Goal: Task Accomplishment & Management: Use online tool/utility

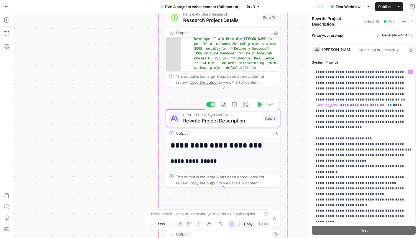
scroll to position [899, 0]
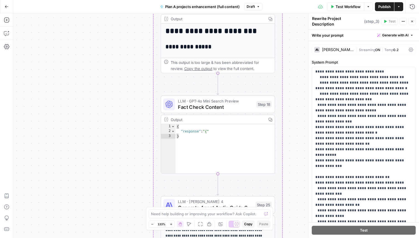
click at [227, 106] on span "Fact Check Content" at bounding box center [215, 106] width 75 height 7
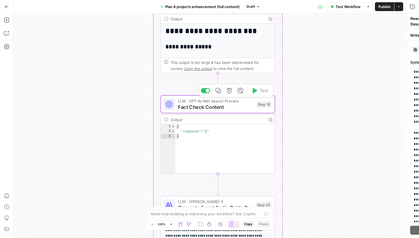
type textarea "Fact Check Content"
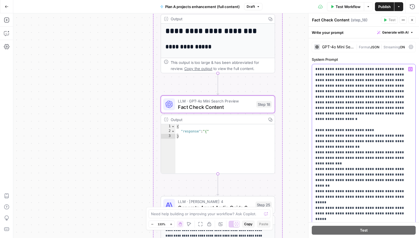
click at [296, 158] on div "false true Workflow Set Inputs Inputs Read from Grid Read Project Descriptions …" at bounding box center [216, 125] width 406 height 224
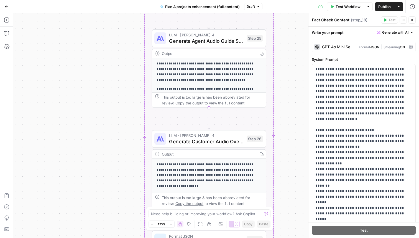
click at [225, 40] on span "Generate Agent Audio Guide Script" at bounding box center [206, 40] width 75 height 7
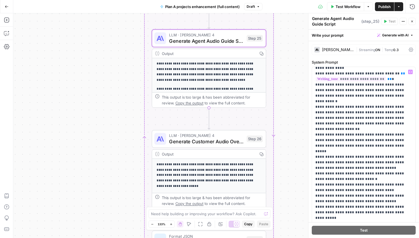
scroll to position [231, 0]
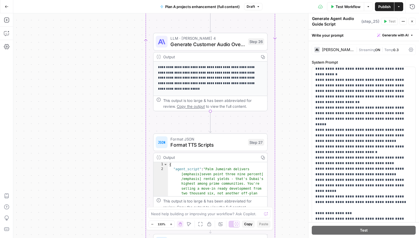
drag, startPoint x: 287, startPoint y: 148, endPoint x: 289, endPoint y: 34, distance: 113.8
click at [289, 34] on div "false true Workflow Set Inputs Inputs Read from Grid Read Project Descriptions …" at bounding box center [216, 125] width 406 height 224
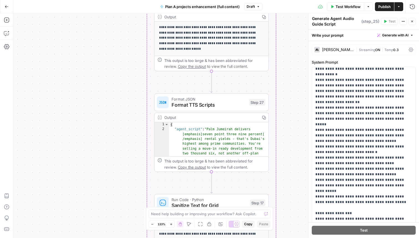
drag, startPoint x: 295, startPoint y: 152, endPoint x: 295, endPoint y: 114, distance: 38.6
click at [295, 114] on div "false true Workflow Set Inputs Inputs Read from Grid Read Project Descriptions …" at bounding box center [216, 125] width 406 height 224
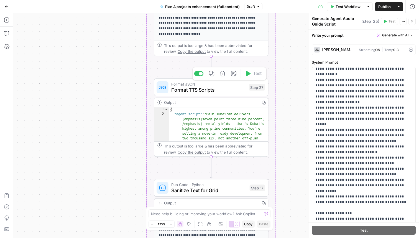
click at [228, 86] on span "Format TTS Scripts" at bounding box center [208, 89] width 75 height 7
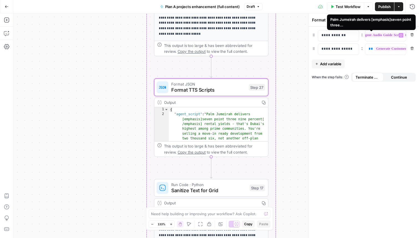
scroll to position [0, 0]
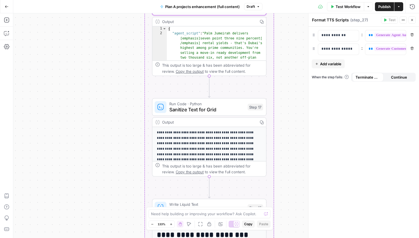
drag, startPoint x: 291, startPoint y: 128, endPoint x: 288, endPoint y: 38, distance: 90.5
click at [288, 38] on div "false true Workflow Set Inputs Inputs Read from Grid Read Project Descriptions …" at bounding box center [216, 125] width 406 height 224
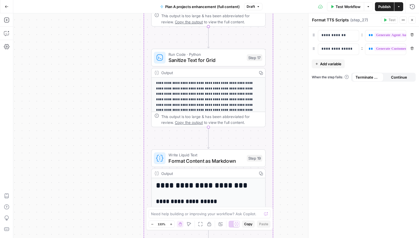
drag, startPoint x: 288, startPoint y: 131, endPoint x: 288, endPoint y: 89, distance: 41.3
click at [288, 89] on div "false true Workflow Set Inputs Inputs Read from Grid Read Project Descriptions …" at bounding box center [216, 125] width 406 height 224
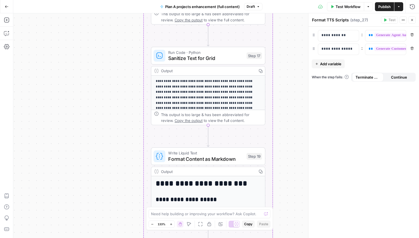
click at [239, 60] on span "Sanitize Text for Grid" at bounding box center [205, 57] width 75 height 7
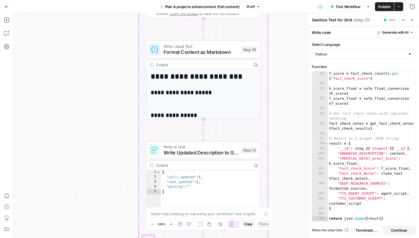
scroll to position [6, 0]
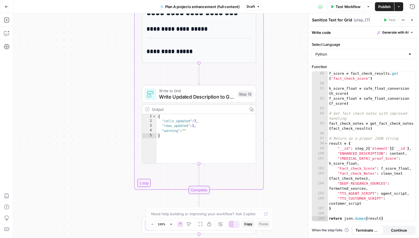
click at [227, 97] on span "Write Updated Description to Grid" at bounding box center [196, 96] width 75 height 7
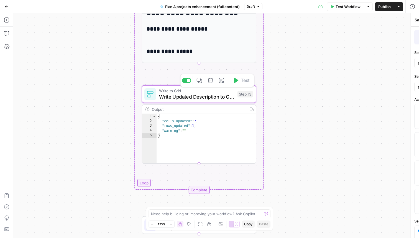
type textarea "Write Updated Description to Grid"
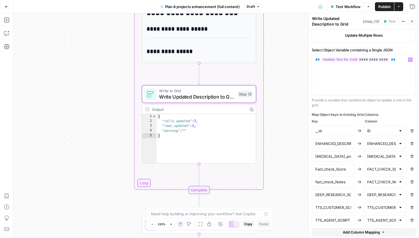
scroll to position [189, 0]
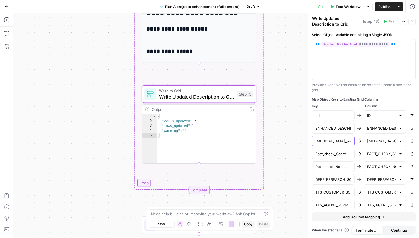
click at [341, 143] on input "[MEDICAL_DATA]_proof_Score" at bounding box center [334, 141] width 36 height 6
click at [395, 142] on input "text" at bounding box center [382, 141] width 29 height 6
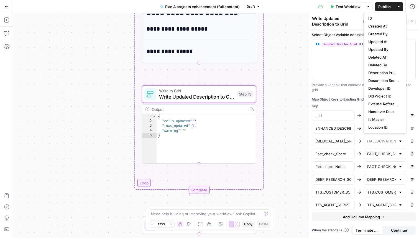
click at [400, 143] on div at bounding box center [401, 141] width 4 height 6
type input "[MEDICAL_DATA]_PROOF_SCORE"
click at [340, 74] on div "**********" at bounding box center [363, 59] width 103 height 40
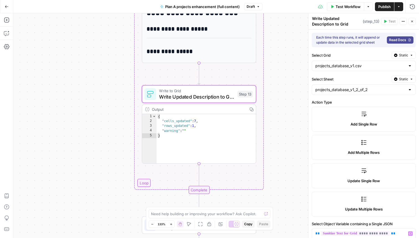
click at [193, 86] on div "Copy step Delete step Add Note Test" at bounding box center [217, 80] width 74 height 13
drag, startPoint x: 278, startPoint y: 43, endPoint x: 285, endPoint y: 237, distance: 194.8
click at [285, 237] on div "false true Workflow Set Inputs Inputs Read from Grid Read Project Descriptions …" at bounding box center [216, 125] width 406 height 224
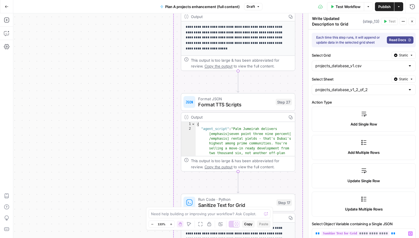
drag, startPoint x: 282, startPoint y: 123, endPoint x: 313, endPoint y: 237, distance: 118.8
click at [314, 237] on body "PRYPCO One New Home Browse Your Data Usage Settings Recent Grids projects_datab…" at bounding box center [209, 119] width 419 height 238
drag, startPoint x: 299, startPoint y: 56, endPoint x: 217, endPoint y: 209, distance: 173.1
click at [217, 209] on body "PRYPCO One New Home Browse Your Data Usage Settings Recent Grids projects_datab…" at bounding box center [209, 119] width 419 height 238
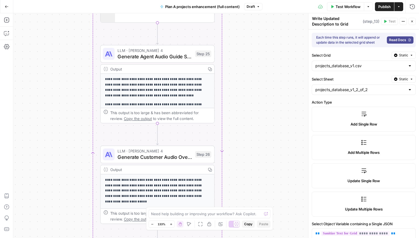
drag, startPoint x: 214, startPoint y: 75, endPoint x: 269, endPoint y: 237, distance: 171.5
click at [269, 237] on div "false true Workflow Set Inputs Inputs Read from Grid Read Project Descriptions …" at bounding box center [216, 125] width 406 height 224
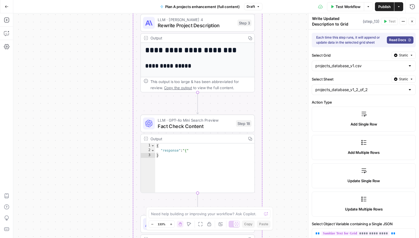
drag, startPoint x: 257, startPoint y: 67, endPoint x: 295, endPoint y: 235, distance: 172.9
click at [297, 236] on div "false true Workflow Set Inputs Inputs Read from Grid Read Project Descriptions …" at bounding box center [216, 125] width 406 height 224
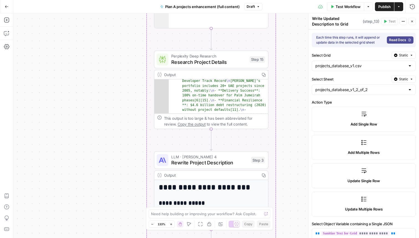
drag, startPoint x: 281, startPoint y: 100, endPoint x: 292, endPoint y: 237, distance: 138.1
click at [293, 237] on div "false true Workflow Set Inputs Inputs Read from Grid Read Project Descriptions …" at bounding box center [216, 125] width 406 height 224
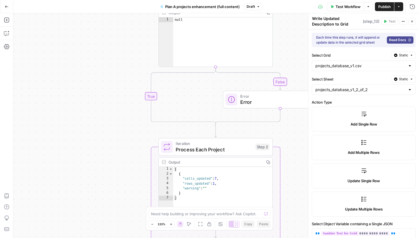
drag, startPoint x: 267, startPoint y: 82, endPoint x: 271, endPoint y: 226, distance: 144.0
click at [271, 226] on body "PRYPCO One New Home Browse Your Data Usage Settings Recent Grids projects_datab…" at bounding box center [209, 119] width 419 height 238
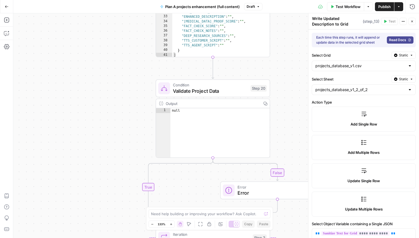
drag, startPoint x: 273, startPoint y: 116, endPoint x: 273, endPoint y: 206, distance: 89.3
click at [273, 206] on div "false true Workflow Set Inputs Inputs Read from Grid Read Project Descriptions …" at bounding box center [216, 125] width 406 height 224
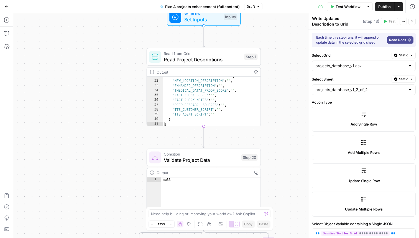
drag, startPoint x: 284, startPoint y: 69, endPoint x: 274, endPoint y: -35, distance: 104.6
click at [274, 0] on html "PRYPCO One New Home Browse Your Data Usage Settings Recent Grids projects_datab…" at bounding box center [209, 119] width 419 height 238
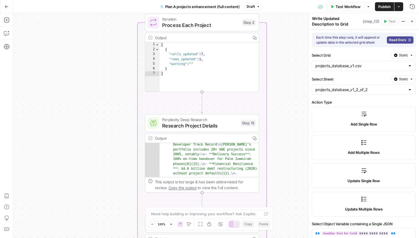
drag, startPoint x: 276, startPoint y: 149, endPoint x: 276, endPoint y: 38, distance: 111.0
click at [276, 38] on div "false true Workflow Set Inputs Inputs Read from Grid Read Project Descriptions …" at bounding box center [216, 125] width 406 height 224
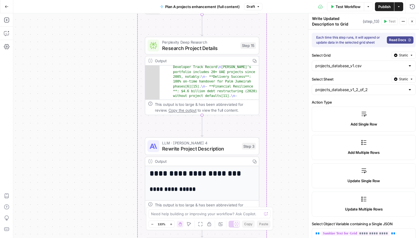
drag, startPoint x: 286, startPoint y: 128, endPoint x: 286, endPoint y: 49, distance: 79.1
click at [286, 49] on div "false true Workflow Set Inputs Inputs Read from Grid Read Project Descriptions …" at bounding box center [216, 125] width 406 height 224
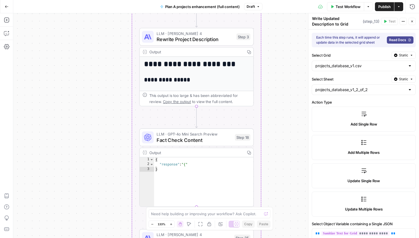
drag, startPoint x: 279, startPoint y: 105, endPoint x: 274, endPoint y: -1, distance: 106.9
click at [274, 0] on html "PRYPCO One New Home Browse Your Data Usage Settings Recent Grids projects_datab…" at bounding box center [209, 119] width 419 height 238
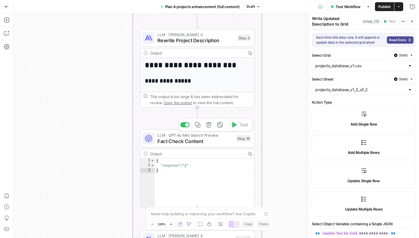
click at [182, 144] on span "Fact Check Content" at bounding box center [195, 140] width 75 height 7
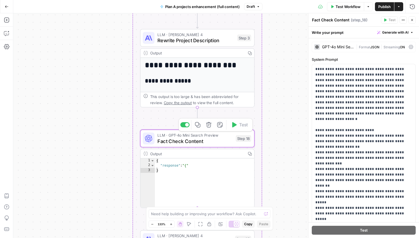
click at [182, 144] on span "Fact Check Content" at bounding box center [195, 140] width 75 height 7
click at [331, 22] on textarea "Fact Check Content" at bounding box center [330, 20] width 37 height 6
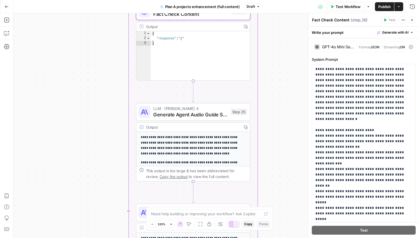
drag, startPoint x: 276, startPoint y: 170, endPoint x: 274, endPoint y: 27, distance: 143.7
click at [274, 27] on div "false true Workflow Set Inputs Inputs Read from Grid Read Project Descriptions …" at bounding box center [216, 125] width 406 height 224
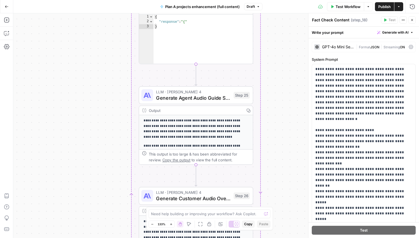
click at [208, 98] on span "Generate Agent Audio Guide Script" at bounding box center [193, 97] width 75 height 7
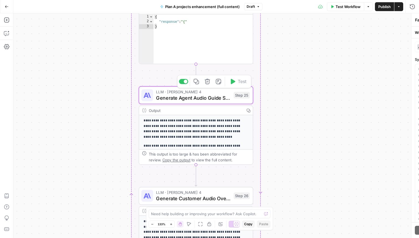
type textarea "Generate Agent Audio Guide Script"
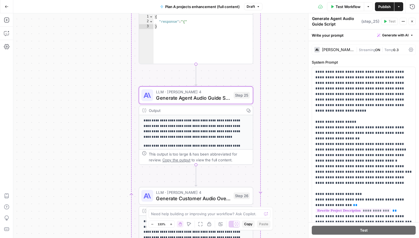
click at [342, 21] on textarea "Generate Agent Audio Guide Script" at bounding box center [336, 21] width 48 height 11
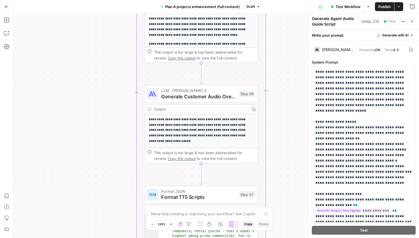
drag, startPoint x: 284, startPoint y: 132, endPoint x: 288, endPoint y: 30, distance: 102.2
click at [288, 30] on div "false true Workflow Set Inputs Inputs Read from Grid Read Project Descriptions …" at bounding box center [216, 125] width 406 height 224
click at [212, 99] on span "Generate Customer Audio Overview Script" at bounding box center [198, 95] width 75 height 7
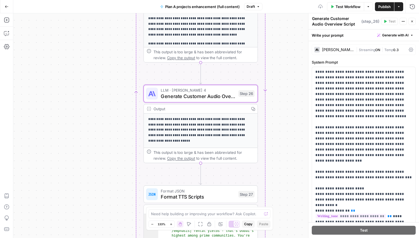
click at [338, 22] on textarea "Generate Customer Audio Overview Script" at bounding box center [336, 21] width 48 height 11
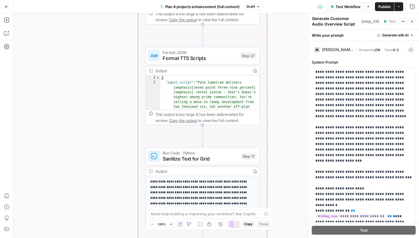
drag, startPoint x: 287, startPoint y: 145, endPoint x: 287, endPoint y: 5, distance: 140.1
click at [288, 5] on div "Go Back Plan A projects enhancement (full content) Draft Test Workflow Options …" at bounding box center [209, 119] width 419 height 238
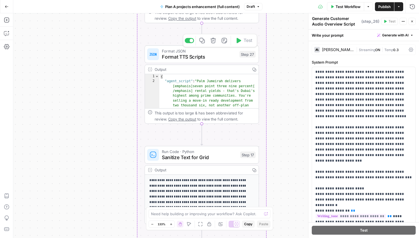
click at [212, 60] on span "Format TTS Scripts" at bounding box center [199, 56] width 75 height 7
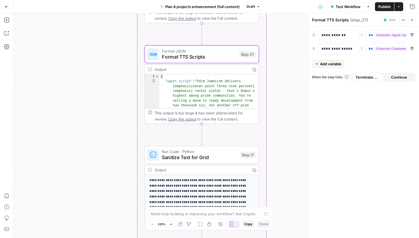
type textarea "**********"
click at [212, 79] on div "{ "agent_script" : "Palm Jumeirah delivers [emphasis]seven point three nine per…" at bounding box center [209, 218] width 100 height 289
click at [335, 20] on textarea "Format TTS Scripts" at bounding box center [330, 20] width 37 height 6
click at [343, 112] on div "**********" at bounding box center [364, 132] width 111 height 211
click at [355, 35] on span "Variables Menu" at bounding box center [355, 35] width 0 height 0
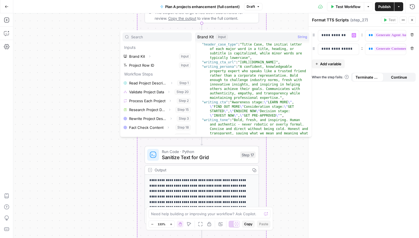
scroll to position [148, 0]
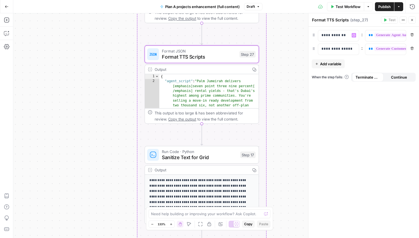
click at [361, 102] on div "**********" at bounding box center [364, 132] width 111 height 211
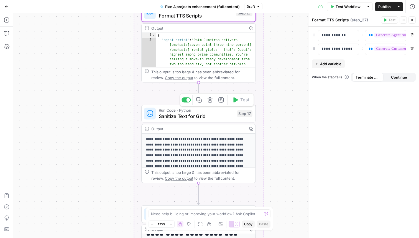
click at [226, 118] on span "Sanitize Text for Grid" at bounding box center [196, 115] width 75 height 7
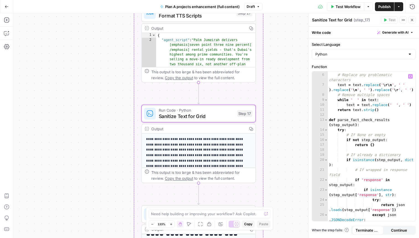
scroll to position [29, 0]
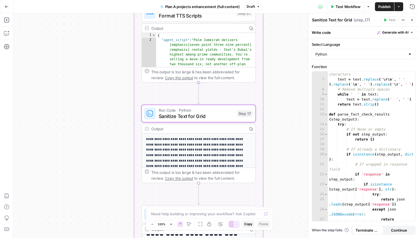
click at [343, 19] on textarea "Sanitize Text for Grid" at bounding box center [332, 20] width 40 height 6
click at [354, 125] on div "# Replace any problematic characters text = text . replace ( ' \r\n ' , ' ' ) .…" at bounding box center [372, 154] width 88 height 174
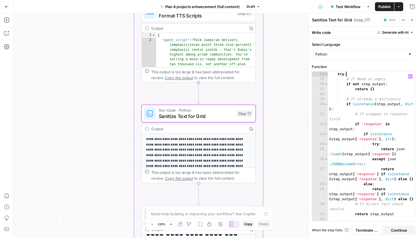
scroll to position [80, 0]
type textarea "**********"
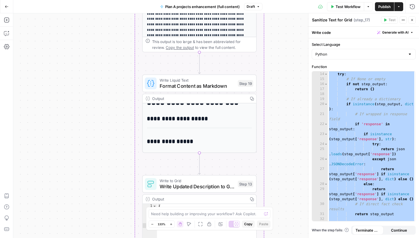
drag, startPoint x: 292, startPoint y: 172, endPoint x: 292, endPoint y: 41, distance: 130.6
click at [292, 40] on div "false true Workflow Set Inputs Inputs Read from Grid Read Project Descriptions …" at bounding box center [216, 125] width 406 height 224
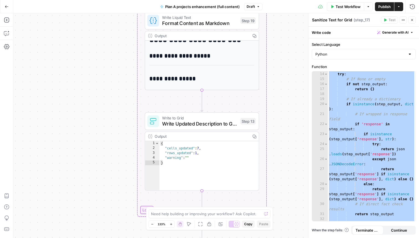
drag, startPoint x: 273, startPoint y: 154, endPoint x: 276, endPoint y: 92, distance: 62.2
click at [276, 92] on div "false true Workflow Set Inputs Inputs Read from Grid Read Project Descriptions …" at bounding box center [216, 125] width 406 height 224
click at [218, 26] on span "Format Content as Markdown" at bounding box center [199, 22] width 75 height 7
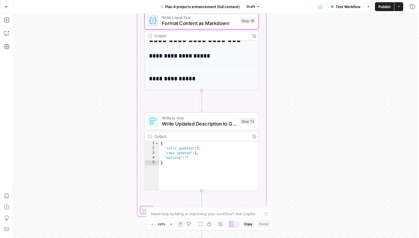
type textarea "Format Content as Markdown"
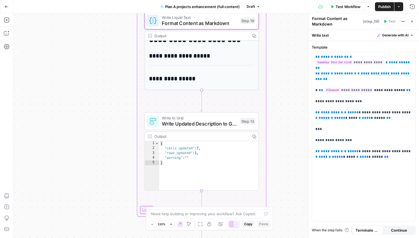
click at [329, 23] on textarea "Format Content as Markdown" at bounding box center [336, 21] width 49 height 11
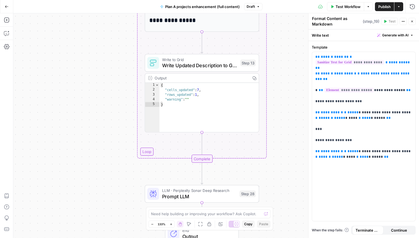
drag, startPoint x: 281, startPoint y: 156, endPoint x: 280, endPoint y: 96, distance: 59.9
click at [280, 96] on div "false true Workflow Set Inputs Inputs Read from Grid Read Project Descriptions …" at bounding box center [216, 125] width 406 height 224
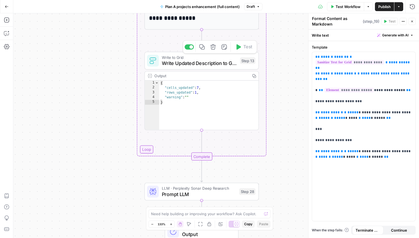
click at [217, 66] on span "Write Updated Description to Grid" at bounding box center [199, 62] width 75 height 7
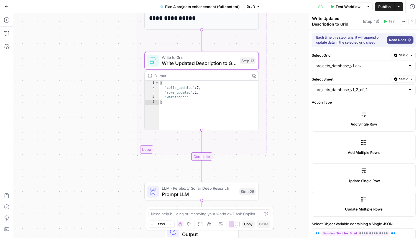
click at [322, 18] on textarea "Write Updated Description to Grid" at bounding box center [336, 21] width 49 height 11
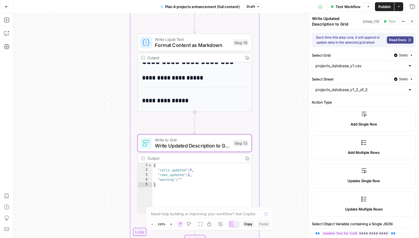
drag, startPoint x: 284, startPoint y: 67, endPoint x: 281, endPoint y: 169, distance: 102.4
click at [280, 169] on div "false true Workflow Set Inputs Inputs Read from Grid Read Project Descriptions …" at bounding box center [216, 125] width 406 height 224
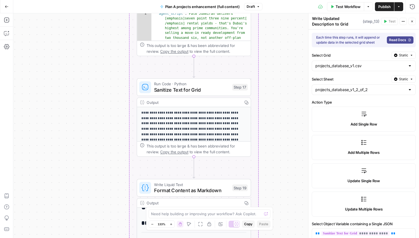
drag, startPoint x: 278, startPoint y: 64, endPoint x: 274, endPoint y: 200, distance: 135.7
click at [273, 201] on div "false true Workflow Set Inputs Inputs Read from Grid Read Project Descriptions …" at bounding box center [216, 125] width 406 height 224
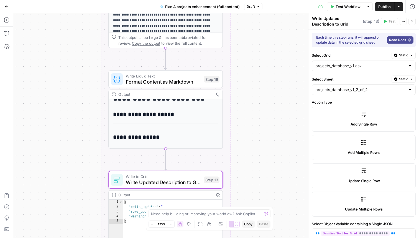
drag, startPoint x: 287, startPoint y: 84, endPoint x: 260, endPoint y: -35, distance: 121.5
click at [260, 0] on html "PRYPCO One New Home Browse Your Data Usage Settings Recent Grids projects_datab…" at bounding box center [209, 119] width 419 height 238
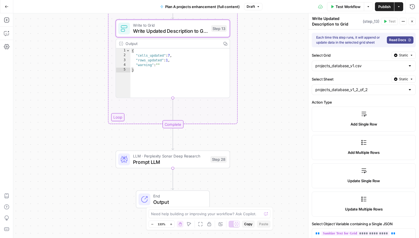
drag, startPoint x: 264, startPoint y: 159, endPoint x: 271, endPoint y: 8, distance: 151.3
click at [271, 8] on div "Go Back Plan A projects enhancement (full content) Draft Test Workflow Options …" at bounding box center [209, 119] width 419 height 238
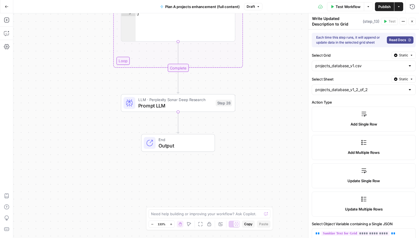
drag, startPoint x: 265, startPoint y: 179, endPoint x: 270, endPoint y: 123, distance: 56.6
click at [270, 123] on div "false true Workflow Set Inputs Inputs Read from Grid Read Project Descriptions …" at bounding box center [216, 125] width 406 height 224
click at [325, 17] on textarea "Write Updated Description to Grid" at bounding box center [336, 21] width 49 height 11
click at [153, 109] on span "Prompt LLM" at bounding box center [175, 105] width 75 height 7
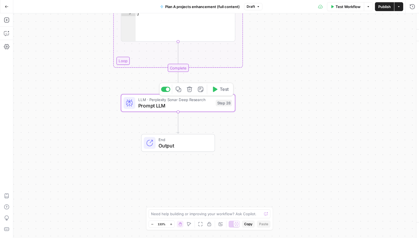
type textarea "Prompt LLM"
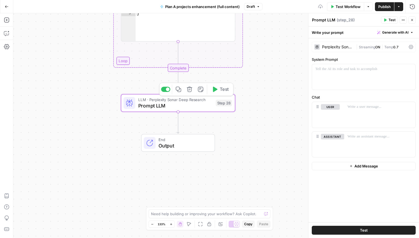
click at [328, 19] on textarea "Prompt LLM" at bounding box center [323, 20] width 23 height 6
click at [167, 107] on span "Prompt LLM" at bounding box center [175, 105] width 75 height 7
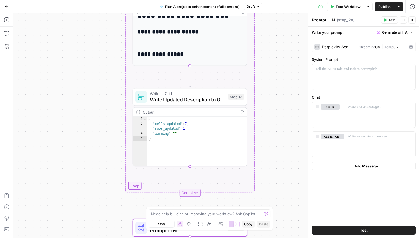
click at [195, 97] on span "Write Updated Description to Grid" at bounding box center [187, 99] width 75 height 7
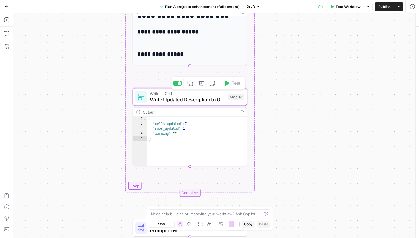
type textarea "Write Updated Description to Grid"
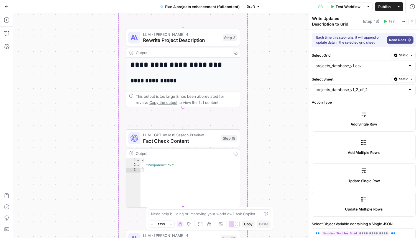
click at [6, 5] on icon "button" at bounding box center [7, 7] width 4 height 4
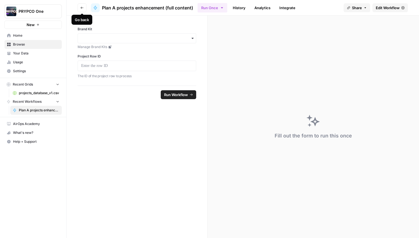
click at [82, 7] on icon "button" at bounding box center [82, 8] width 3 height 2
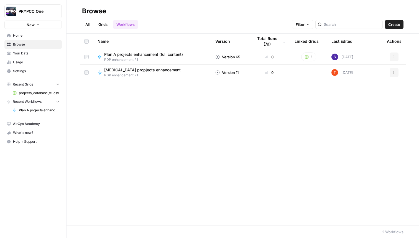
click at [128, 73] on span "PDP enhancement P1" at bounding box center [144, 75] width 81 height 5
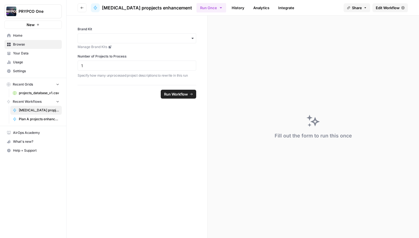
click at [395, 6] on span "Edit Workflow" at bounding box center [388, 8] width 24 height 6
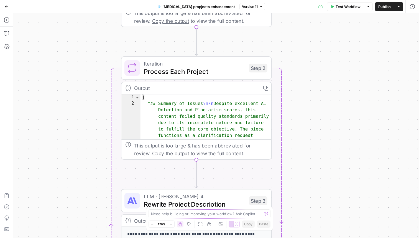
drag, startPoint x: 293, startPoint y: 113, endPoint x: 302, endPoint y: 22, distance: 90.9
click at [302, 23] on div "Workflow Set Inputs Inputs Read from Grid Read Project Descriptions Step 1 Outp…" at bounding box center [216, 125] width 406 height 224
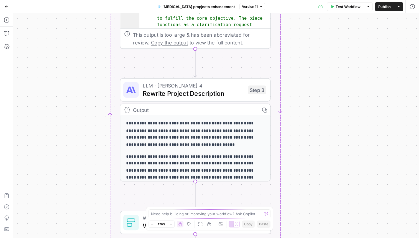
drag, startPoint x: 318, startPoint y: 124, endPoint x: 317, endPoint y: 43, distance: 81.0
click at [318, 43] on div "Workflow Set Inputs Inputs Read from Grid Read Project Descriptions Step 1 Outp…" at bounding box center [216, 125] width 406 height 224
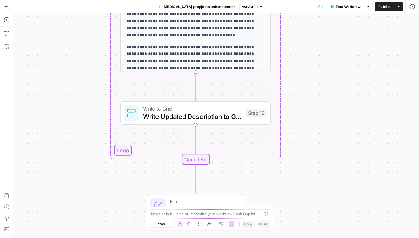
drag, startPoint x: 315, startPoint y: 146, endPoint x: 316, endPoint y: 37, distance: 108.7
click at [316, 37] on div "Workflow Set Inputs Inputs Read from Grid Read Project Descriptions Step 1 Outp…" at bounding box center [216, 125] width 406 height 224
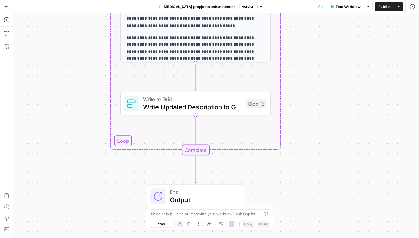
drag, startPoint x: 313, startPoint y: 148, endPoint x: 313, endPoint y: 138, distance: 9.4
click at [313, 138] on div "Workflow Set Inputs Inputs Read from Grid Read Project Descriptions Step 1 Outp…" at bounding box center [216, 125] width 406 height 224
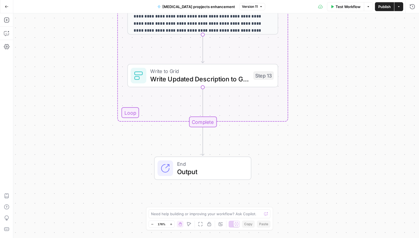
drag, startPoint x: 291, startPoint y: 171, endPoint x: 301, endPoint y: 184, distance: 16.4
click at [301, 183] on div "Workflow Set Inputs Inputs Read from Grid Read Project Descriptions Step 1 Outp…" at bounding box center [216, 125] width 406 height 224
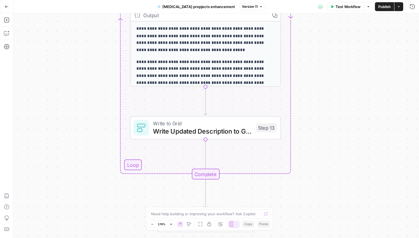
drag, startPoint x: 318, startPoint y: 121, endPoint x: 321, endPoint y: 167, distance: 45.3
click at [321, 165] on div "Workflow Set Inputs Inputs Read from Grid Read Project Descriptions Step 1 Outp…" at bounding box center [216, 125] width 406 height 224
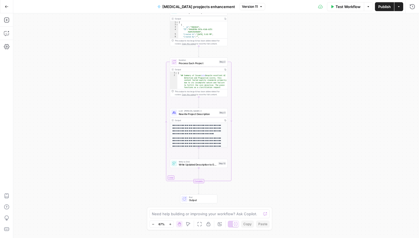
click at [202, 109] on div "LLM · [PERSON_NAME] 4 Rewrite Project Description Step 3" at bounding box center [199, 112] width 58 height 9
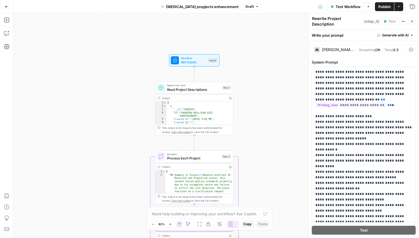
drag, startPoint x: 267, startPoint y: 23, endPoint x: 277, endPoint y: 117, distance: 94.3
click at [277, 117] on div "Workflow Set Inputs Inputs Read from Grid Read Project Descriptions Step 1 Outp…" at bounding box center [216, 125] width 406 height 224
click at [6, 7] on icon "button" at bounding box center [6, 6] width 3 height 2
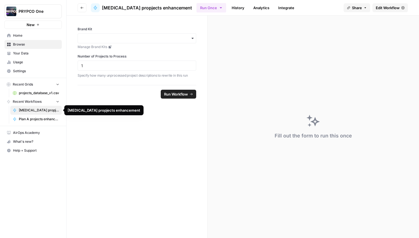
click at [25, 118] on span "Plan A projects enhancement (full content)" at bounding box center [39, 119] width 40 height 5
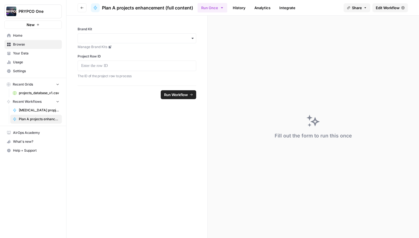
click at [384, 4] on link "Edit Workflow" at bounding box center [391, 7] width 36 height 9
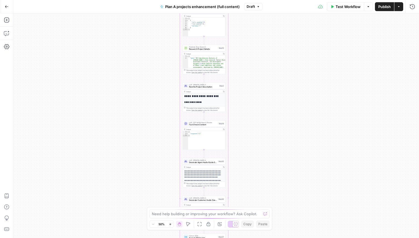
drag, startPoint x: 254, startPoint y: 47, endPoint x: 254, endPoint y: 79, distance: 31.6
click at [254, 79] on div "true false Workflow Set Inputs Inputs Read from Grid Read Project Descriptions …" at bounding box center [216, 125] width 406 height 224
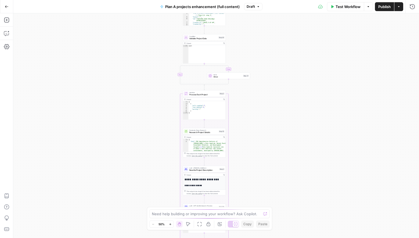
drag, startPoint x: 255, startPoint y: 95, endPoint x: 255, endPoint y: 190, distance: 95.1
click at [255, 190] on div "true false Workflow Set Inputs Inputs Read from Grid Read Project Descriptions …" at bounding box center [216, 125] width 406 height 224
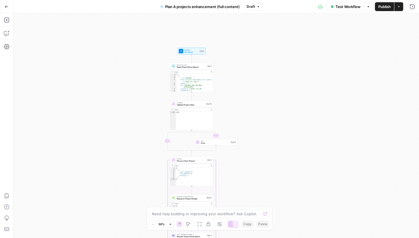
drag, startPoint x: 191, startPoint y: 118, endPoint x: 176, endPoint y: 98, distance: 25.0
click at [176, 98] on div "true false Workflow Set Inputs Inputs Read from Grid Read Project Descriptions …" at bounding box center [216, 125] width 406 height 224
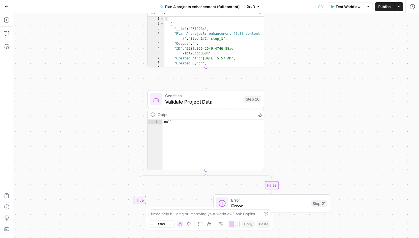
type textarea "**********"
click at [231, 43] on div "[ { "__id" : "8612284" , "Plan A projects enhancement (full content )" : "Step …" at bounding box center [214, 47] width 100 height 61
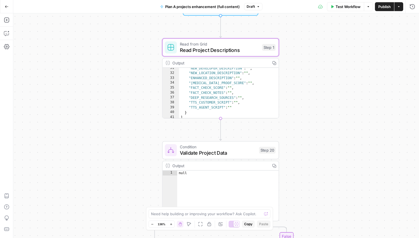
scroll to position [125, 0]
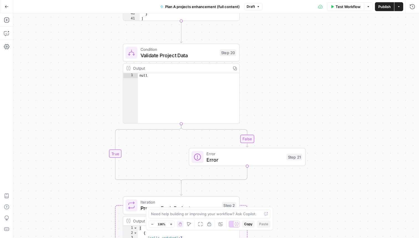
drag, startPoint x: 311, startPoint y: 156, endPoint x: 272, endPoint y: 59, distance: 104.8
click at [272, 59] on div "**********" at bounding box center [216, 125] width 406 height 224
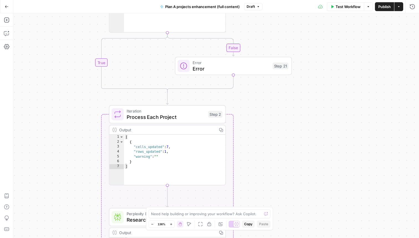
drag, startPoint x: 299, startPoint y: 119, endPoint x: 284, endPoint y: 25, distance: 94.7
click at [284, 26] on div "**********" at bounding box center [216, 125] width 406 height 224
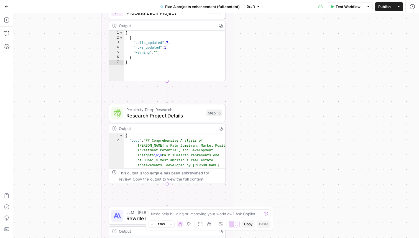
drag, startPoint x: 262, startPoint y: 196, endPoint x: 266, endPoint y: 92, distance: 103.5
click at [265, 93] on div "**********" at bounding box center [216, 125] width 406 height 224
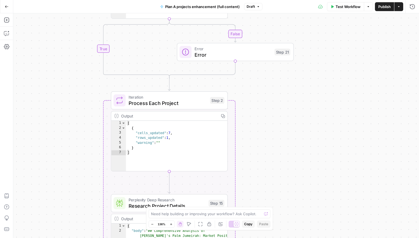
drag, startPoint x: 282, startPoint y: 108, endPoint x: 282, endPoint y: 199, distance: 91.0
click at [282, 199] on div "**********" at bounding box center [216, 125] width 406 height 224
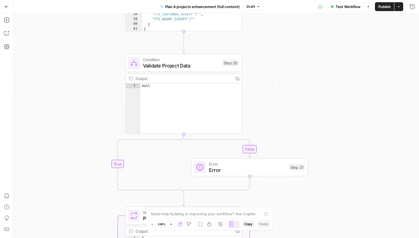
drag, startPoint x: 289, startPoint y: 122, endPoint x: 304, endPoint y: 237, distance: 115.2
click at [304, 237] on div "**********" at bounding box center [216, 125] width 406 height 224
click at [186, 63] on span "Validate Project Data" at bounding box center [181, 64] width 76 height 7
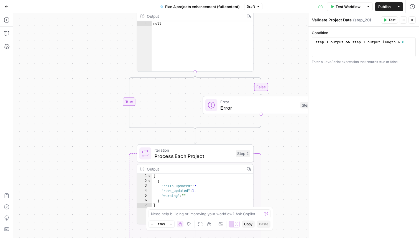
drag, startPoint x: 254, startPoint y: 139, endPoint x: 272, endPoint y: -18, distance: 157.5
click at [272, 0] on html "**********" at bounding box center [209, 119] width 419 height 238
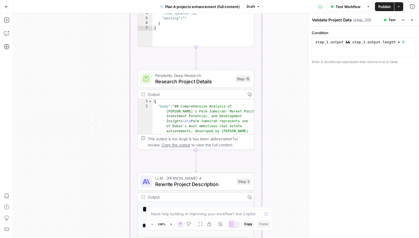
drag, startPoint x: 277, startPoint y: 143, endPoint x: 270, endPoint y: 60, distance: 82.4
click at [270, 60] on div "**********" at bounding box center [216, 125] width 406 height 224
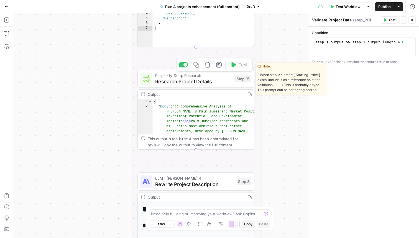
click at [196, 88] on div "Perplexity Deep Research Research Project Details Step 15 Copy step Delete step…" at bounding box center [196, 79] width 117 height 18
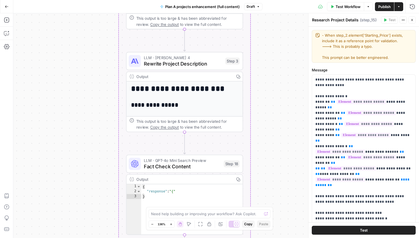
drag, startPoint x: 280, startPoint y: 204, endPoint x: 269, endPoint y: 83, distance: 121.7
click at [269, 83] on div "**********" at bounding box center [216, 125] width 406 height 224
click at [216, 63] on span "Rewrite Project Description" at bounding box center [183, 62] width 78 height 7
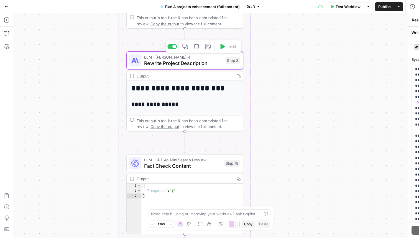
type textarea "Rewrite Project Description"
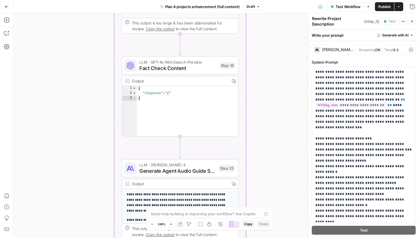
drag, startPoint x: 287, startPoint y: 202, endPoint x: 283, endPoint y: 104, distance: 98.0
click at [283, 104] on div "**********" at bounding box center [216, 125] width 406 height 224
click at [203, 70] on span "Fact Check Content" at bounding box center [178, 67] width 77 height 7
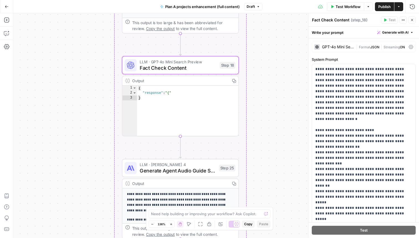
click at [282, 161] on div "**********" at bounding box center [216, 125] width 406 height 224
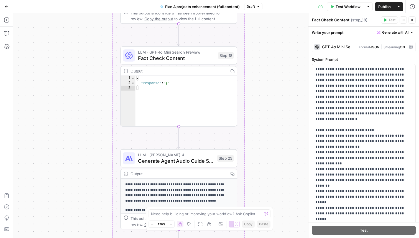
drag, startPoint x: 281, startPoint y: 158, endPoint x: 277, endPoint y: 145, distance: 14.2
click at [277, 145] on div "**********" at bounding box center [216, 125] width 406 height 224
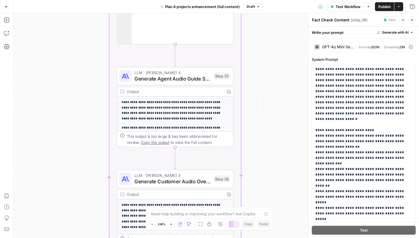
drag, startPoint x: 274, startPoint y: 178, endPoint x: 273, endPoint y: 96, distance: 81.6
click at [273, 96] on div "**********" at bounding box center [216, 125] width 406 height 224
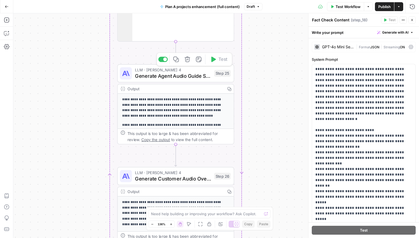
click at [191, 78] on span "Generate Agent Audio Guide Script" at bounding box center [173, 75] width 76 height 7
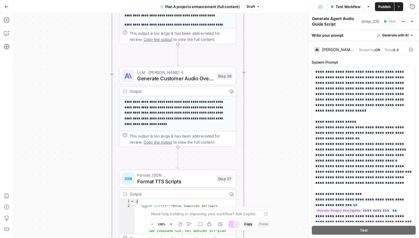
drag, startPoint x: 270, startPoint y: 179, endPoint x: 272, endPoint y: 76, distance: 103.5
click at [272, 76] on div "**********" at bounding box center [216, 125] width 406 height 224
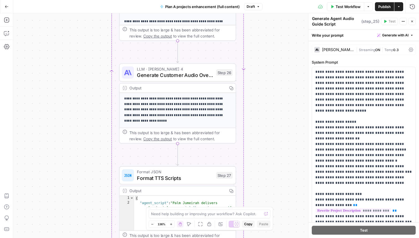
click at [184, 70] on span "LLM · [PERSON_NAME] 4" at bounding box center [175, 69] width 76 height 6
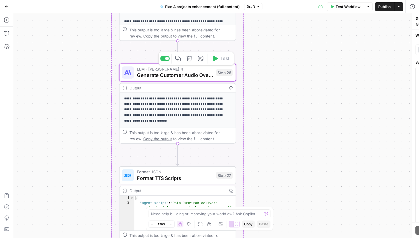
type textarea "Generate Customer Audio Overview Script"
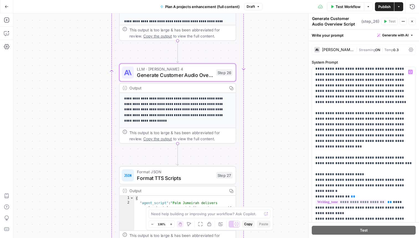
scroll to position [0, 0]
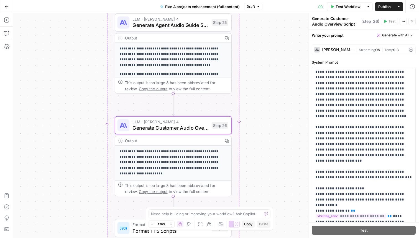
drag, startPoint x: 249, startPoint y: 83, endPoint x: 245, endPoint y: 136, distance: 52.3
click at [245, 136] on div "**********" at bounding box center [216, 125] width 406 height 224
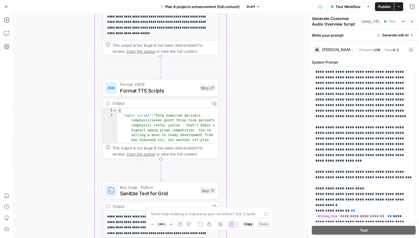
drag, startPoint x: 270, startPoint y: 159, endPoint x: 259, endPoint y: 18, distance: 141.6
click at [259, 18] on div "**********" at bounding box center [216, 125] width 406 height 224
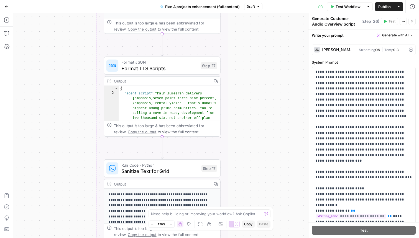
drag, startPoint x: 255, startPoint y: 118, endPoint x: 254, endPoint y: 95, distance: 23.0
click at [254, 95] on div "**********" at bounding box center [216, 125] width 406 height 224
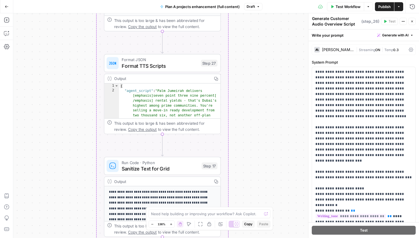
click at [174, 64] on span "Format TTS Scripts" at bounding box center [160, 65] width 76 height 7
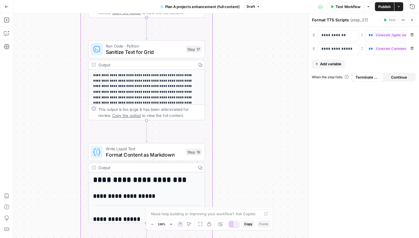
drag, startPoint x: 268, startPoint y: 191, endPoint x: 252, endPoint y: 75, distance: 117.5
click at [252, 75] on div "**********" at bounding box center [216, 125] width 406 height 224
click at [161, 54] on span "Sanitize Text for Grid" at bounding box center [144, 51] width 77 height 7
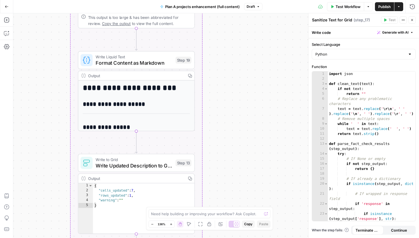
drag, startPoint x: 287, startPoint y: 174, endPoint x: 278, endPoint y: 71, distance: 103.3
click at [278, 71] on div "**********" at bounding box center [216, 125] width 406 height 224
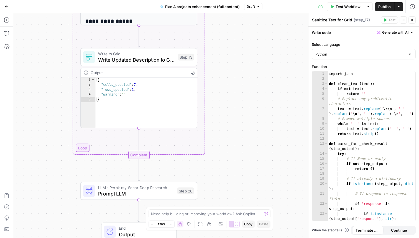
drag, startPoint x: 240, startPoint y: 174, endPoint x: 241, endPoint y: 78, distance: 95.1
click at [241, 78] on div "**********" at bounding box center [216, 125] width 406 height 224
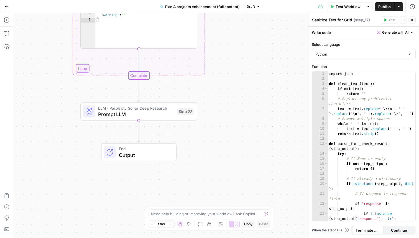
drag, startPoint x: 246, startPoint y: 163, endPoint x: 246, endPoint y: 83, distance: 79.3
click at [246, 83] on div "**********" at bounding box center [216, 125] width 406 height 224
click at [159, 113] on span "Prompt LLM" at bounding box center [136, 113] width 76 height 7
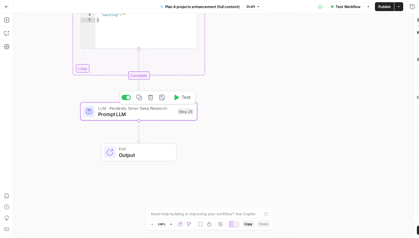
type textarea "Prompt LLM"
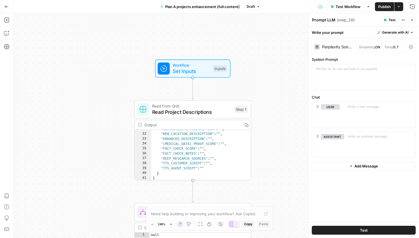
click at [200, 148] on div ""NEW_DEVELOPER_DESCRIPTION" : "" , "NEW_LOCATION_DESCRIPTION" : "" , "ENHANCED_…" at bounding box center [201, 156] width 100 height 61
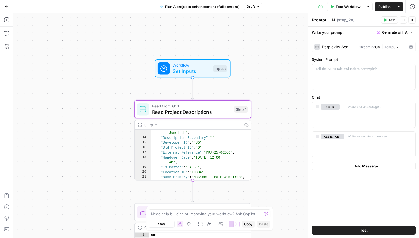
scroll to position [45, 0]
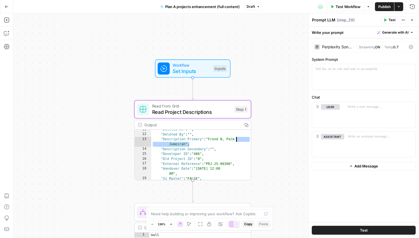
drag, startPoint x: 210, startPoint y: 138, endPoint x: 232, endPoint y: 136, distance: 22.3
click at [232, 136] on div ""Deleted At" : "" , "Deleted By" : "" , "Description Primary" : "Frond N, Palm …" at bounding box center [201, 157] width 100 height 61
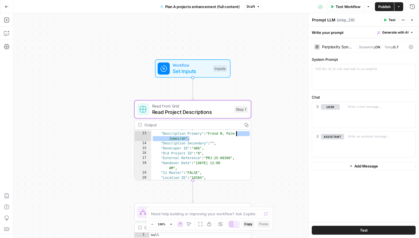
scroll to position [53, 0]
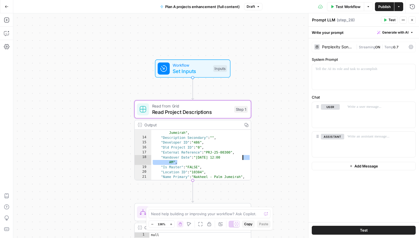
drag, startPoint x: 209, startPoint y: 152, endPoint x: 228, endPoint y: 152, distance: 19.4
click at [228, 151] on div ""Description Primary" : "Frond N, Palm Jumeirah" , "Description Secondary" : ""…" at bounding box center [201, 158] width 100 height 66
click at [224, 155] on div ""Description Primary" : "Frond N, Palm Jumeirah" , "Description Secondary" : ""…" at bounding box center [201, 158] width 100 height 66
click at [221, 161] on div ""Description Primary" : "Frond N, Palm Jumeirah" , "Description Secondary" : ""…" at bounding box center [201, 158] width 100 height 66
type textarea "**********"
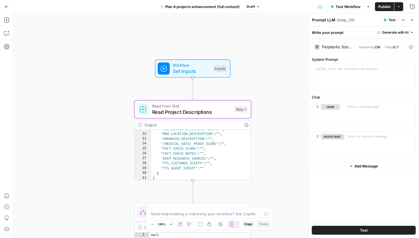
scroll to position [125, 0]
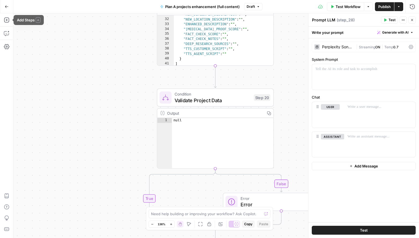
click at [4, 5] on button "Go Back" at bounding box center [7, 7] width 10 height 10
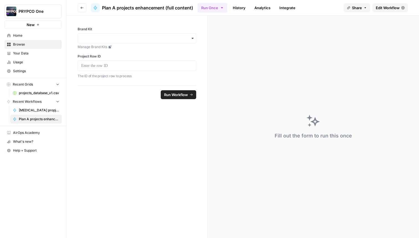
click at [49, 110] on span "[MEDICAL_DATA] propjects enhancement" at bounding box center [39, 110] width 40 height 5
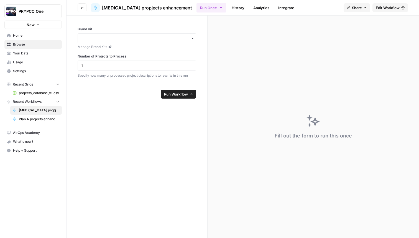
click at [383, 5] on span "Edit Workflow" at bounding box center [388, 8] width 24 height 6
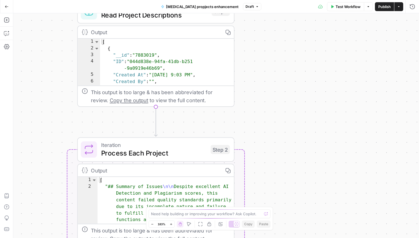
drag, startPoint x: 247, startPoint y: 83, endPoint x: 317, endPoint y: 88, distance: 69.8
click at [317, 88] on div "Workflow Set Inputs Inputs Read from Grid Read Project Descriptions Step 1 Outp…" at bounding box center [216, 125] width 406 height 224
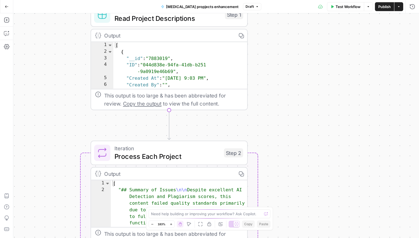
type textarea "**********"
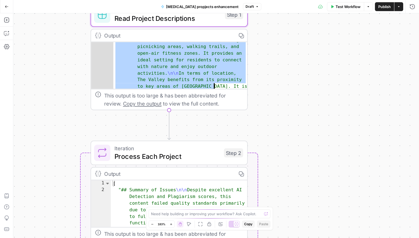
click at [218, 75] on div ""Description Primary" : "##### Project general facts \n\n The Valley is a quain…" at bounding box center [180, 166] width 135 height 892
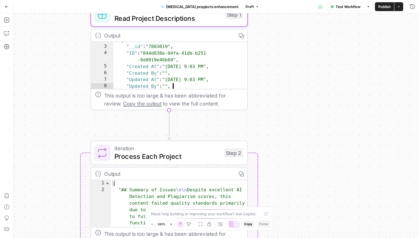
click at [218, 72] on div "{ "__id" : "7883019" , "ID" : "044d838e-94fa-41db-b251 -9a0919e46b69" , "Create…" at bounding box center [180, 67] width 135 height 61
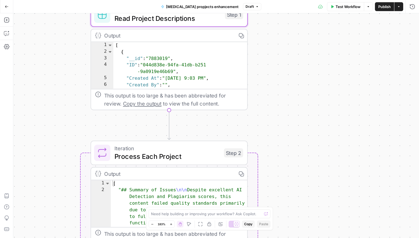
click at [221, 60] on div "[ { "__id" : "7883019" , "ID" : "044d838e-94fa-41db-b251 -9a0919e46b69" , "Crea…" at bounding box center [180, 72] width 135 height 61
type textarea "**********"
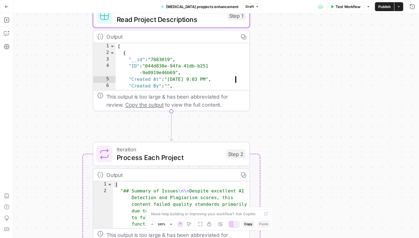
click at [211, 25] on div "Read from Grid Read Project Descriptions Step 1 Copy step Delete step Add Note …" at bounding box center [171, 16] width 157 height 24
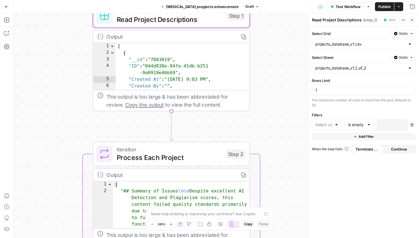
type input "NEW_DESCRIPTION"
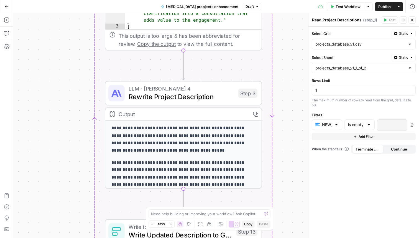
scroll to position [2, 0]
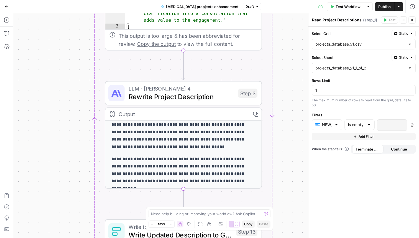
click at [206, 97] on span "Rewrite Project Description" at bounding box center [182, 97] width 106 height 10
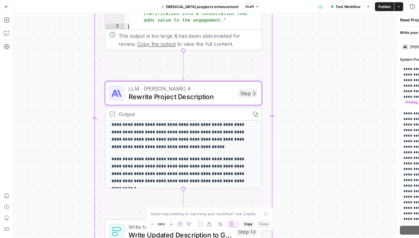
type textarea "Rewrite Project Description"
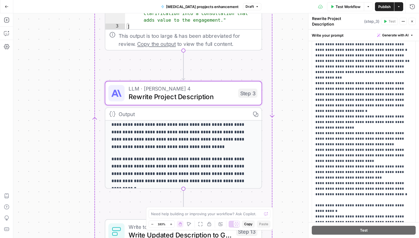
scroll to position [676, 0]
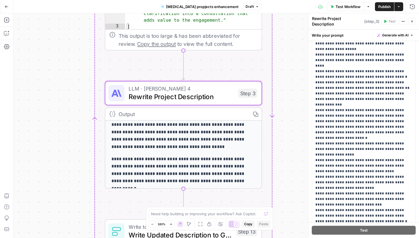
drag, startPoint x: 110, startPoint y: 124, endPoint x: 174, endPoint y: 141, distance: 65.5
click at [174, 141] on div "**********" at bounding box center [183, 153] width 156 height 72
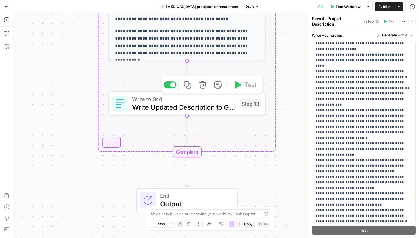
scroll to position [0, 0]
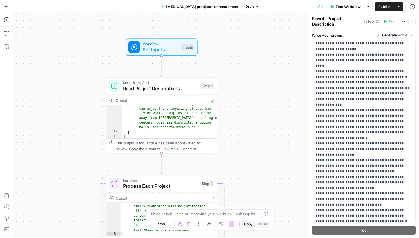
click at [149, 52] on span "Set Inputs" at bounding box center [161, 49] width 36 height 7
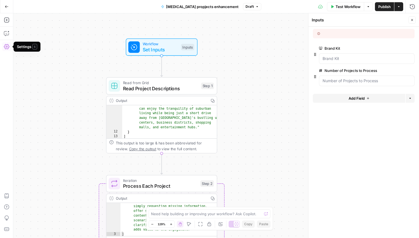
click at [7, 8] on icon "button" at bounding box center [7, 7] width 4 height 4
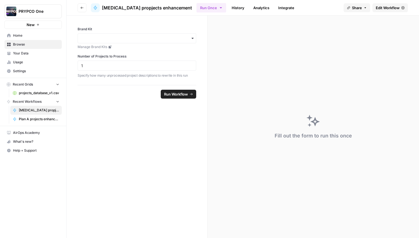
click at [45, 88] on button "Recent Grids" at bounding box center [32, 84] width 57 height 8
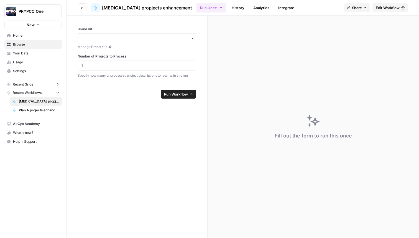
click at [44, 93] on button "Recent Workflows" at bounding box center [32, 92] width 57 height 8
click at [32, 83] on span "Recent Grids" at bounding box center [23, 84] width 20 height 5
click at [35, 92] on span "projects_database_v1.csv" at bounding box center [39, 92] width 40 height 5
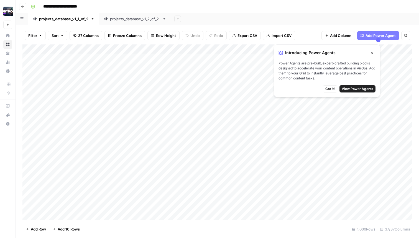
click at [374, 53] on span "Close" at bounding box center [374, 53] width 0 height 0
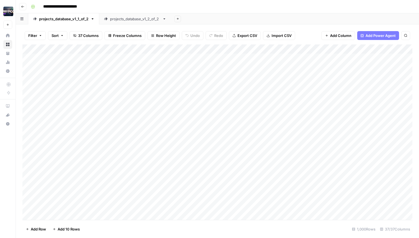
click at [140, 22] on link "projects_database_v1_2_of_2" at bounding box center [135, 18] width 72 height 11
click at [72, 20] on div "projects_database_v1_1_of_2" at bounding box center [63, 19] width 49 height 6
click at [334, 47] on div "Add Column" at bounding box center [217, 131] width 390 height 175
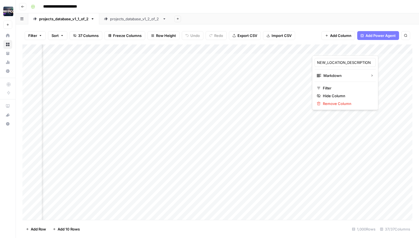
click at [314, 36] on div "Filter Sort 37 Columns Freeze Columns Row Height Undo Redo Export CSV Import CS…" at bounding box center [217, 36] width 390 height 18
click at [312, 49] on div "Add Column" at bounding box center [217, 131] width 390 height 175
drag, startPoint x: 312, startPoint y: 49, endPoint x: 386, endPoint y: 36, distance: 75.1
click at [386, 36] on div "Filter Sort 37 Columns Freeze Columns Row Height Undo Redo Export CSV Import CS…" at bounding box center [218, 130] width 404 height 213
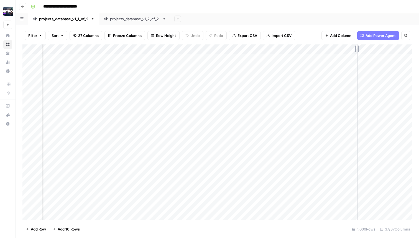
drag, startPoint x: 385, startPoint y: 47, endPoint x: 355, endPoint y: 53, distance: 31.1
click at [355, 53] on div "Add Column" at bounding box center [217, 131] width 390 height 175
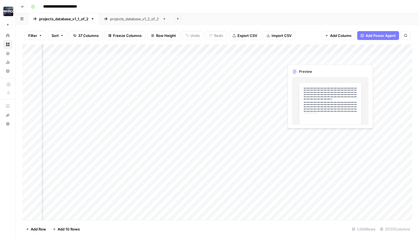
click at [334, 60] on div "Add Column" at bounding box center [217, 131] width 390 height 175
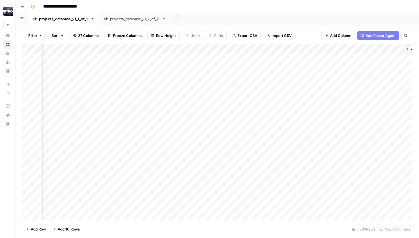
scroll to position [0, 1710]
click at [308, 60] on div "Add Column" at bounding box center [217, 131] width 390 height 175
click at [259, 58] on div "Add Column" at bounding box center [217, 131] width 390 height 175
drag, startPoint x: 281, startPoint y: 49, endPoint x: 300, endPoint y: 45, distance: 19.2
click at [300, 45] on div "Add Column" at bounding box center [217, 131] width 390 height 175
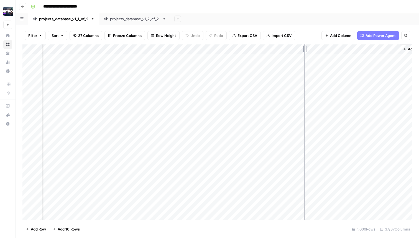
drag, startPoint x: 300, startPoint y: 47, endPoint x: 337, endPoint y: 43, distance: 36.5
click at [337, 43] on div "Filter Sort 37 Columns Freeze Columns Row Height Undo Redo Export CSV Import CS…" at bounding box center [218, 130] width 404 height 213
click at [307, 60] on div "Add Column" at bounding box center [217, 131] width 390 height 175
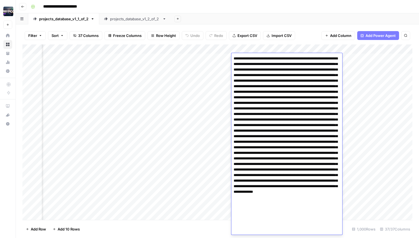
click at [307, 58] on textarea at bounding box center [287, 145] width 111 height 180
click at [206, 48] on div "Add Column" at bounding box center [217, 131] width 390 height 175
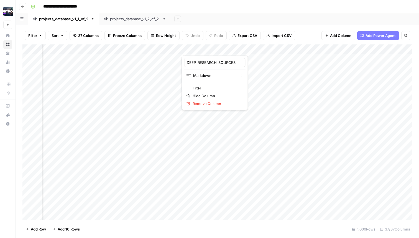
click at [283, 7] on div "**********" at bounding box center [221, 6] width 385 height 9
drag, startPoint x: 232, startPoint y: 52, endPoint x: 279, endPoint y: 42, distance: 48.1
click at [279, 42] on div "Filter Sort 37 Columns Freeze Columns Row Height Undo Redo Export CSV Import CS…" at bounding box center [218, 130] width 404 height 213
drag, startPoint x: 280, startPoint y: 50, endPoint x: 318, endPoint y: 39, distance: 39.7
click at [318, 39] on div "Filter Sort 37 Columns Freeze Columns Row Height Undo Redo Export CSV Import CS…" at bounding box center [218, 130] width 404 height 213
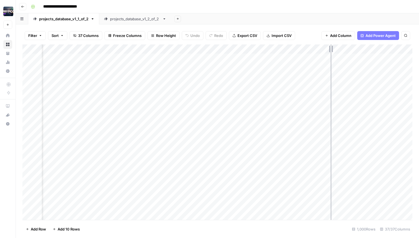
drag, startPoint x: 318, startPoint y: 52, endPoint x: 352, endPoint y: 48, distance: 34.3
click at [352, 48] on div "Add Column" at bounding box center [217, 131] width 390 height 175
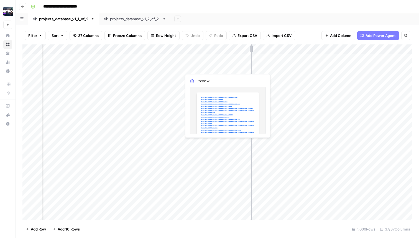
drag, startPoint x: 352, startPoint y: 50, endPoint x: 249, endPoint y: 62, distance: 104.2
click at [249, 62] on div "Add Column" at bounding box center [217, 131] width 390 height 175
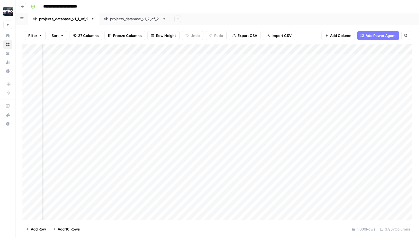
scroll to position [0, 1782]
click at [305, 59] on div "Add Column" at bounding box center [217, 131] width 390 height 175
drag, startPoint x: 332, startPoint y: 48, endPoint x: 362, endPoint y: 40, distance: 30.9
click at [362, 40] on div "Filter Sort 37 Columns Freeze Columns Row Height Undo Redo Export CSV Import CS…" at bounding box center [218, 130] width 404 height 213
drag, startPoint x: 363, startPoint y: 48, endPoint x: 392, endPoint y: 45, distance: 30.1
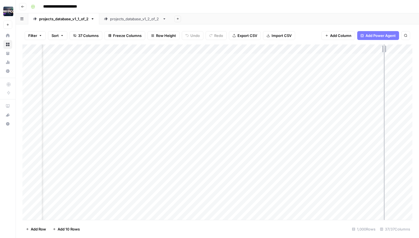
click at [392, 45] on div "Add Column" at bounding box center [217, 131] width 390 height 175
click at [377, 57] on div "Add Column" at bounding box center [217, 131] width 390 height 175
click at [400, 93] on div "Add Column" at bounding box center [217, 131] width 390 height 175
click at [21, 11] on header "**********" at bounding box center [218, 6] width 404 height 13
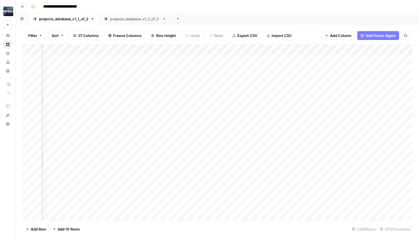
click at [21, 10] on button "Go back" at bounding box center [22, 6] width 7 height 7
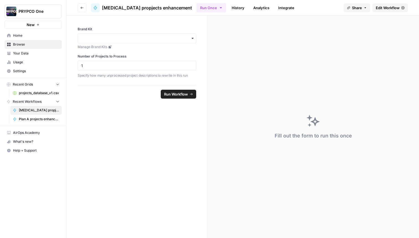
click at [389, 9] on span "Edit Workflow" at bounding box center [388, 8] width 24 height 6
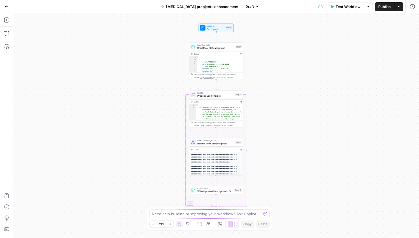
click at [217, 31] on div "Workflow Set Inputs Inputs Test Step" at bounding box center [216, 28] width 35 height 8
click at [209, 50] on div "Read from Grid Read Project Descriptions Step 1 Copy step Delete step Add Note …" at bounding box center [216, 46] width 54 height 8
type textarea "Read Project Descriptions"
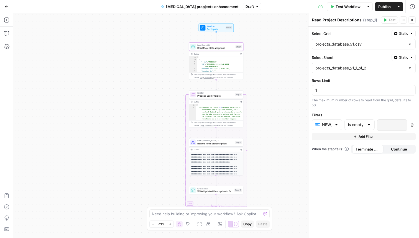
click at [228, 64] on div "[ { "__id" : "7883019" , "ID" : "044d838e-94fa-41db-b251 -9a0919e46b69" , "Crea…" at bounding box center [220, 66] width 47 height 21
click at [225, 71] on div "[ { "__id" : "7883019" , "ID" : "044d838e-94fa-41db-b251 -9a0919e46b69" , "Crea…" at bounding box center [220, 66] width 47 height 21
click at [226, 70] on div "[ { "__id" : "7883019" , "ID" : "044d838e-94fa-41db-b251 -9a0919e46b69" , "Crea…" at bounding box center [220, 66] width 47 height 21
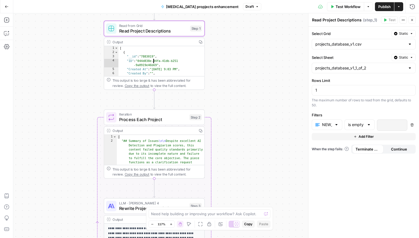
click at [176, 65] on div "[ { "__id" : "7883019" , "ID" : "044d838e-94fa-41db-b251 -9a0919e46b69" , "Crea…" at bounding box center [161, 65] width 86 height 39
click at [165, 29] on span "Read Project Descriptions" at bounding box center [153, 30] width 69 height 6
type textarea "**********"
click at [174, 71] on div "[ { "__id" : "7883019" , "ID" : "044d838e-94fa-41db-b251 -9a0919e46b69" , "Crea…" at bounding box center [161, 65] width 86 height 39
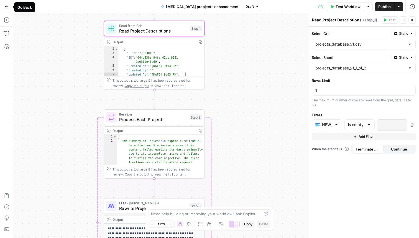
click at [4, 10] on button "Go Back" at bounding box center [7, 7] width 10 height 10
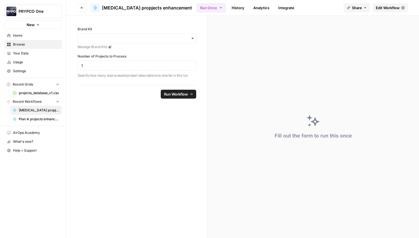
click at [392, 5] on span "Edit Workflow" at bounding box center [388, 8] width 24 height 6
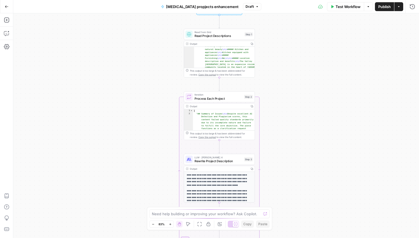
scroll to position [105, 0]
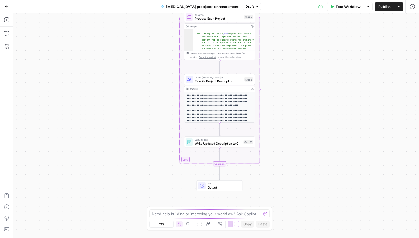
click at [5, 2] on button "Go Back" at bounding box center [7, 7] width 10 height 10
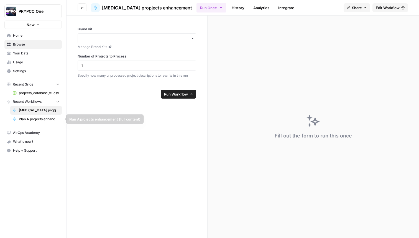
click at [48, 115] on link "Plan A projects enhancement (full content)" at bounding box center [36, 119] width 52 height 9
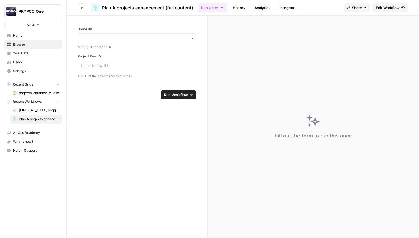
click at [390, 9] on span "Edit Workflow" at bounding box center [388, 8] width 24 height 6
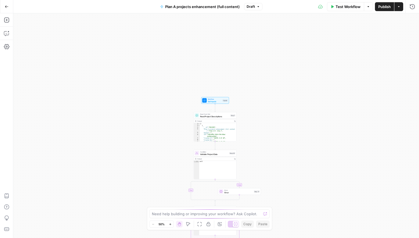
click at [217, 118] on div "Read from Grid Read Project Descriptions Step 1 Copy step Delete step Edit Note…" at bounding box center [215, 115] width 43 height 7
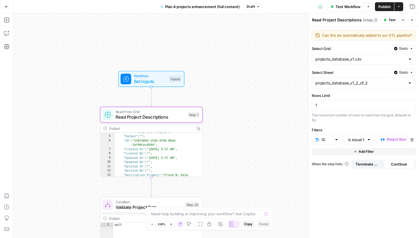
scroll to position [17, 0]
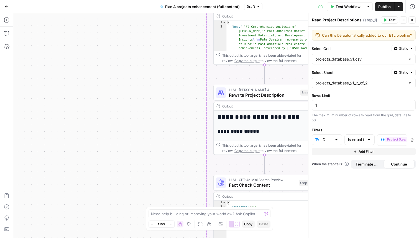
drag, startPoint x: 213, startPoint y: 190, endPoint x: 134, endPoint y: 76, distance: 138.9
click at [134, 77] on div "false true Workflow Set Inputs Inputs Read from Grid Read Project Descriptions …" at bounding box center [216, 125] width 406 height 224
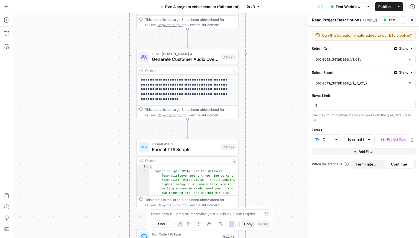
drag, startPoint x: 105, startPoint y: 187, endPoint x: 102, endPoint y: -26, distance: 212.8
click at [102, 0] on html "PRYPCO One New Home Browse Your Data Usage Settings Recent Grids projects_datab…" at bounding box center [209, 119] width 419 height 238
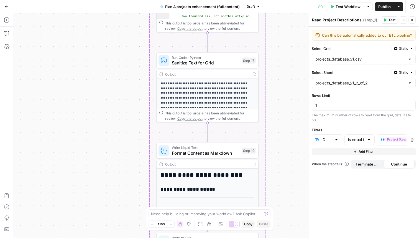
drag, startPoint x: 103, startPoint y: 155, endPoint x: 124, endPoint y: 45, distance: 112.0
click at [124, 20] on div "false true Workflow Set Inputs Inputs Read from Grid Read Project Descriptions …" at bounding box center [216, 125] width 406 height 224
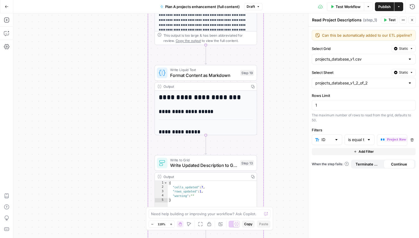
drag, startPoint x: 133, startPoint y: 224, endPoint x: 127, endPoint y: 103, distance: 121.1
click at [127, 104] on div "false true Workflow Set Inputs Inputs Read from Grid Read Project Descriptions …" at bounding box center [216, 125] width 406 height 224
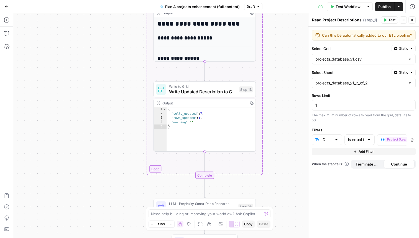
drag, startPoint x: 115, startPoint y: 117, endPoint x: 115, endPoint y: 80, distance: 36.3
click at [115, 80] on div "false true Workflow Set Inputs Inputs Read from Grid Read Project Descriptions …" at bounding box center [216, 125] width 406 height 224
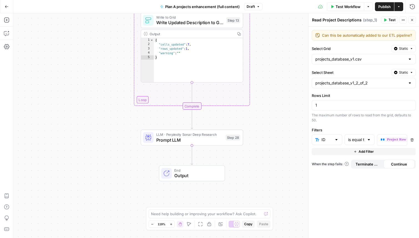
drag, startPoint x: 137, startPoint y: 192, endPoint x: 115, endPoint y: 176, distance: 27.0
click at [115, 176] on div "false true Workflow Set Inputs Inputs Read from Grid Read Project Descriptions …" at bounding box center [216, 125] width 406 height 224
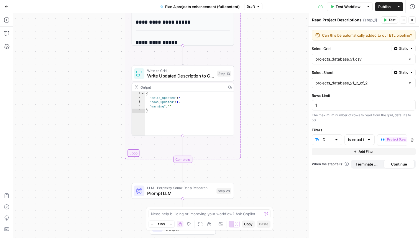
click at [192, 73] on span "Write Updated Description to Grid" at bounding box center [180, 75] width 67 height 7
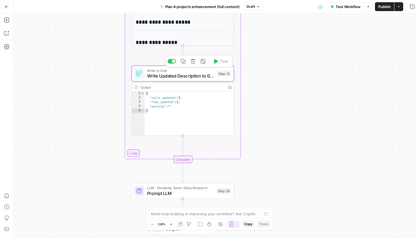
type textarea "Write Updated Description to Grid"
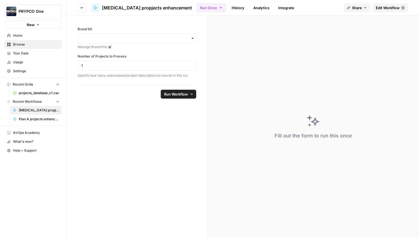
click at [392, 7] on span "Edit Workflow" at bounding box center [388, 8] width 24 height 6
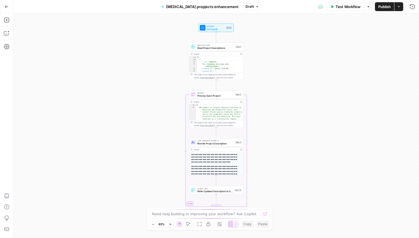
click at [212, 47] on span "Read Project Descriptions" at bounding box center [215, 48] width 37 height 4
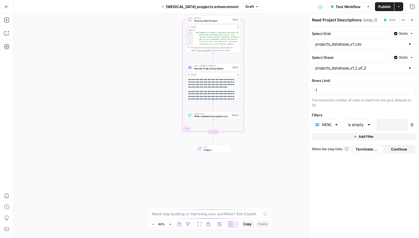
drag, startPoint x: 259, startPoint y: 194, endPoint x: 257, endPoint y: 119, distance: 75.2
click at [257, 119] on div "Workflow Set Inputs Inputs Read from Grid Read Project Descriptions Step 1 Outp…" at bounding box center [216, 125] width 406 height 224
click at [213, 115] on span "Write Updated Description to Grid" at bounding box center [213, 116] width 36 height 4
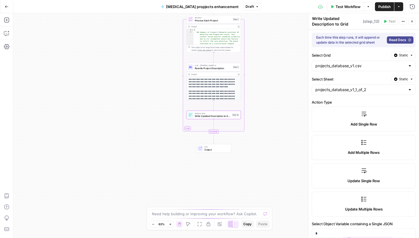
click at [216, 19] on span "Process Each Project" at bounding box center [213, 21] width 37 height 4
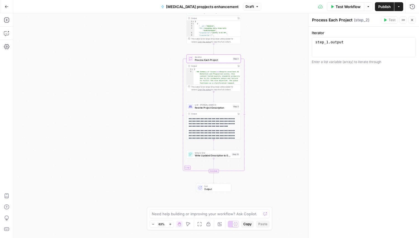
drag, startPoint x: 274, startPoint y: 53, endPoint x: 275, endPoint y: 90, distance: 37.2
click at [275, 91] on div "Workflow Set Inputs Inputs Read from Grid Read Project Descriptions Step 1 Outp…" at bounding box center [216, 125] width 406 height 224
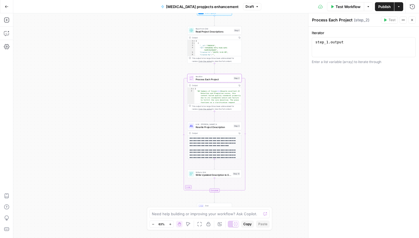
drag, startPoint x: 262, startPoint y: 52, endPoint x: 264, endPoint y: 70, distance: 18.7
click at [264, 70] on div "Workflow Set Inputs Inputs Read from Grid Read Project Descriptions Step 1 Outp…" at bounding box center [216, 125] width 406 height 224
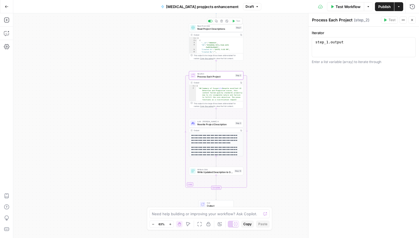
click at [212, 32] on div "Output Copy 1 2 3 4 5 6 7 8 [ { "__id" : "7883019" , "ID" : "044d838e-94fa-41db…" at bounding box center [216, 46] width 54 height 28
click at [212, 29] on span "Read Project Descriptions" at bounding box center [215, 29] width 37 height 4
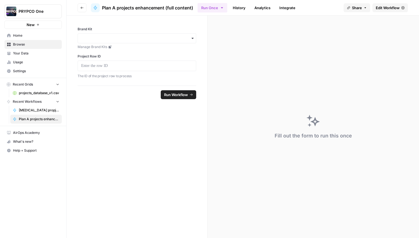
click at [391, 5] on span "Edit Workflow" at bounding box center [388, 8] width 24 height 6
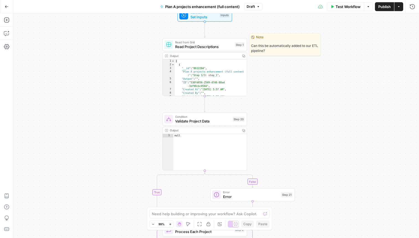
click at [208, 46] on span "Read Project Descriptions" at bounding box center [203, 47] width 57 height 6
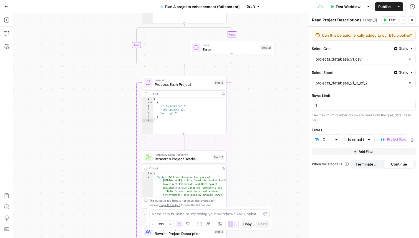
click at [402, 47] on span "Static" at bounding box center [403, 48] width 9 height 5
click at [356, 47] on label "Select Grid" at bounding box center [351, 49] width 78 height 6
click at [356, 56] on input "projects_database_v1.csv" at bounding box center [361, 59] width 90 height 6
type input "projects_database_v1.csv"
click at [384, 37] on textarea "Can this be automatically added to our ETL pipeline?" at bounding box center [367, 35] width 90 height 6
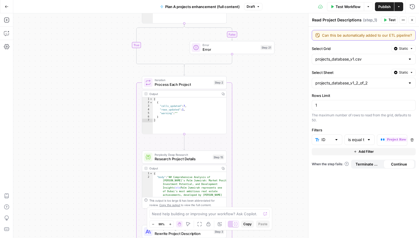
click at [406, 34] on textarea "Can this be automatically added to our ETL pipeline?" at bounding box center [367, 35] width 90 height 6
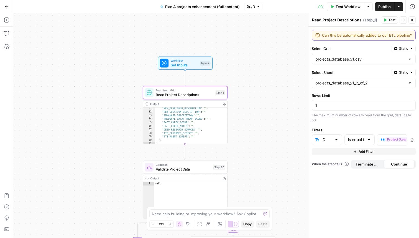
scroll to position [125, 0]
click at [197, 170] on span "Validate Project Data" at bounding box center [183, 169] width 55 height 6
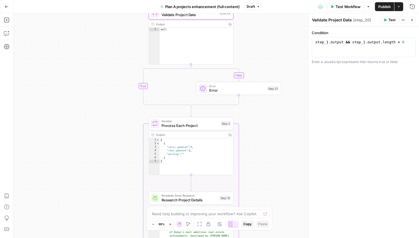
type textarea "**********"
click at [372, 42] on div "step_1 . output && step_1 . output . length > 0" at bounding box center [364, 52] width 99 height 25
click at [189, 127] on span "Process Each Project" at bounding box center [190, 126] width 57 height 6
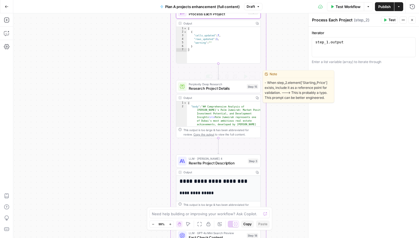
click at [219, 90] on span "Research Project Details" at bounding box center [217, 89] width 56 height 6
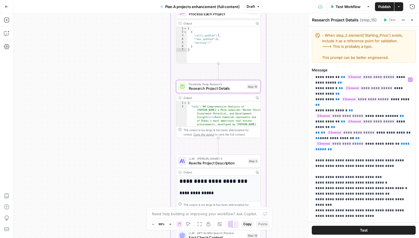
scroll to position [36, 0]
drag, startPoint x: 411, startPoint y: 138, endPoint x: 399, endPoint y: 138, distance: 11.9
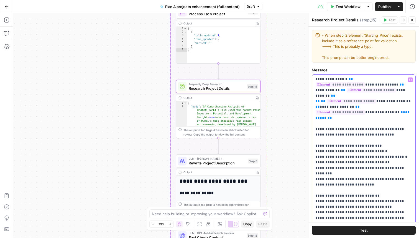
scroll to position [61, 0]
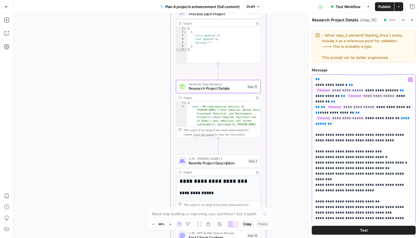
drag, startPoint x: 322, startPoint y: 101, endPoint x: 371, endPoint y: 101, distance: 48.8
drag, startPoint x: 412, startPoint y: 113, endPoint x: 329, endPoint y: 118, distance: 83.3
click at [329, 118] on div "**********" at bounding box center [363, 188] width 103 height 226
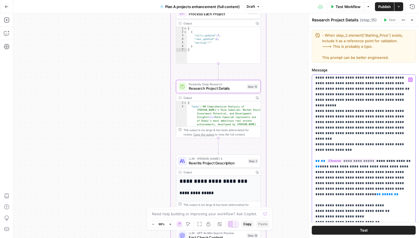
scroll to position [219, 0]
drag, startPoint x: 317, startPoint y: 133, endPoint x: 358, endPoint y: 136, distance: 40.9
click at [358, 136] on p "**********" at bounding box center [364, 149] width 97 height 583
click at [398, 166] on p "**********" at bounding box center [364, 149] width 97 height 583
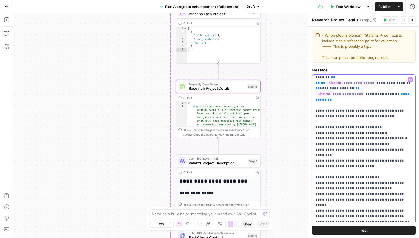
scroll to position [45, 0]
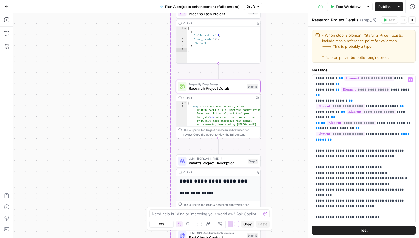
type textarea "**********"
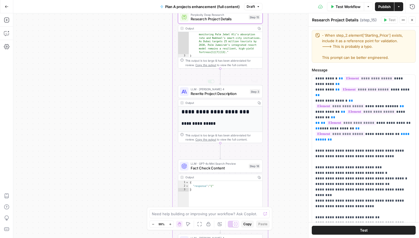
click at [232, 93] on span "Rewrite Project Description" at bounding box center [219, 94] width 57 height 6
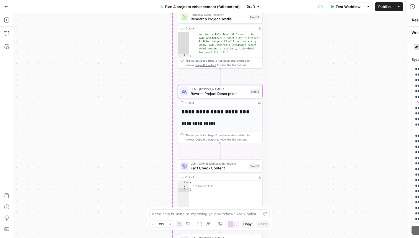
type textarea "Rewrite Project Description"
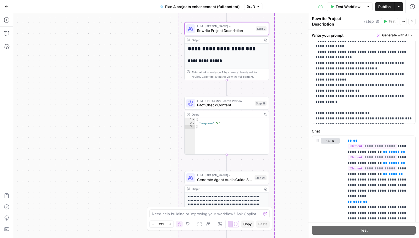
scroll to position [0, 6]
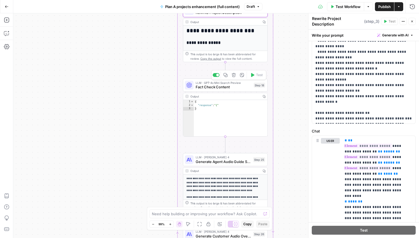
click at [222, 89] on span "Fact Check Content" at bounding box center [224, 87] width 56 height 6
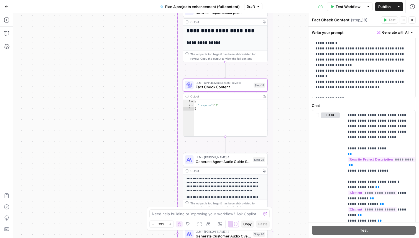
scroll to position [217, 0]
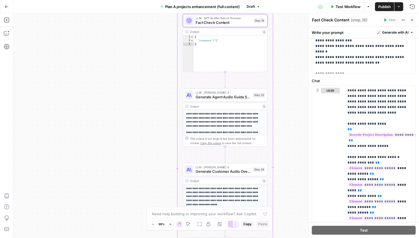
click at [231, 101] on div "LLM · [PERSON_NAME] 4 Generate Agent Audio Guide Script Step 25 Copy step Delet…" at bounding box center [225, 94] width 85 height 13
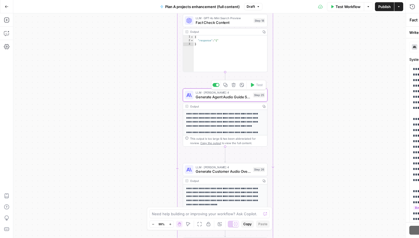
type textarea "Generate Agent Audio Guide Script"
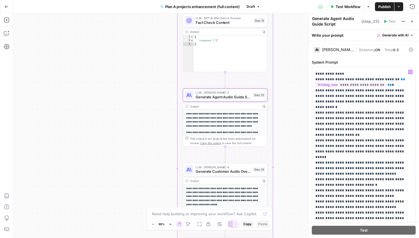
scroll to position [205, 0]
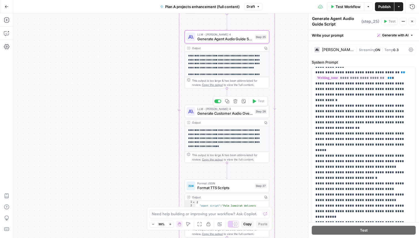
click at [221, 115] on span "Generate Customer Audio Overview Script" at bounding box center [224, 113] width 55 height 6
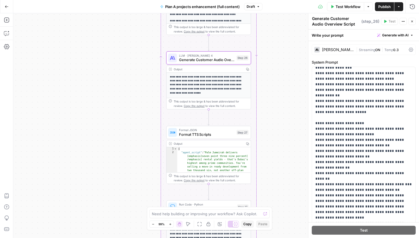
scroll to position [0, 0]
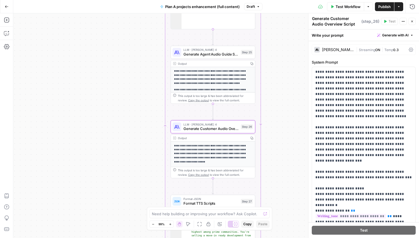
click at [222, 57] on span "Generate Agent Audio Guide Script" at bounding box center [211, 54] width 55 height 6
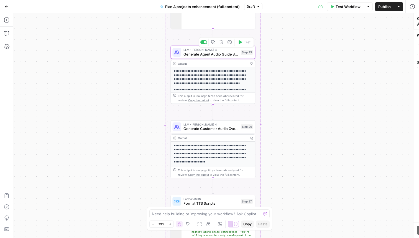
type textarea "Generate Agent Audio Guide Script"
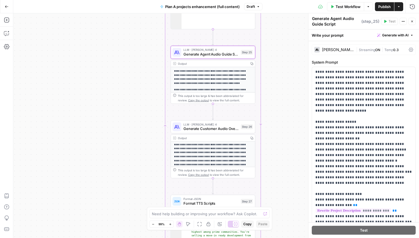
scroll to position [48, 0]
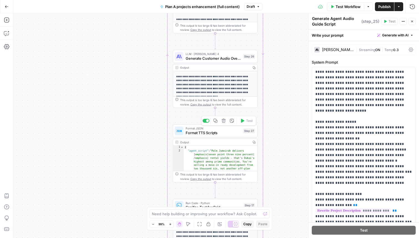
click at [225, 129] on span "Format JSON" at bounding box center [213, 128] width 55 height 4
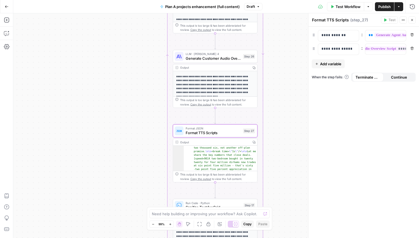
scroll to position [25, 0]
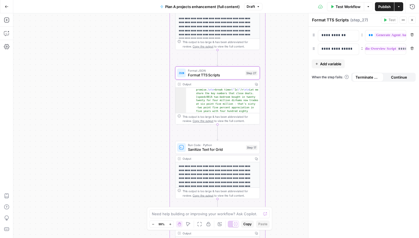
click at [223, 151] on span "Sanitize Text for Grid" at bounding box center [216, 149] width 56 height 6
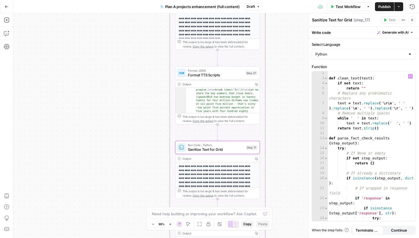
scroll to position [0, 0]
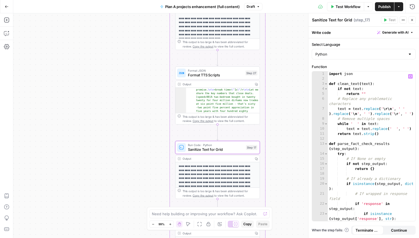
type textarea "**********"
drag, startPoint x: 384, startPoint y: 109, endPoint x: 387, endPoint y: 109, distance: 3.3
click at [387, 109] on div "import json def clean_text ( text ) : if not text : return "" # Replace any pro…" at bounding box center [372, 150] width 88 height 159
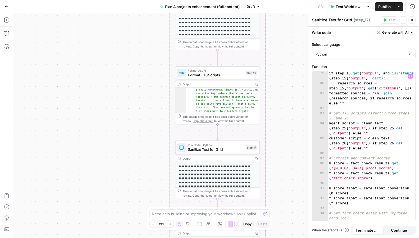
scroll to position [558, 0]
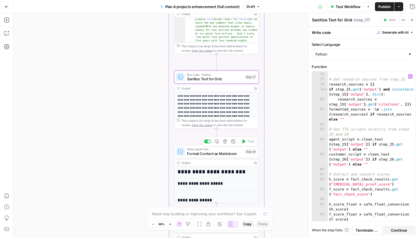
click at [222, 155] on span "Format Content as Markdown" at bounding box center [215, 154] width 56 height 6
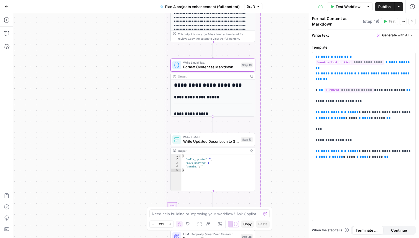
click at [226, 92] on div "**********" at bounding box center [213, 101] width 84 height 42
click at [221, 115] on h2 "**********" at bounding box center [213, 113] width 78 height 5
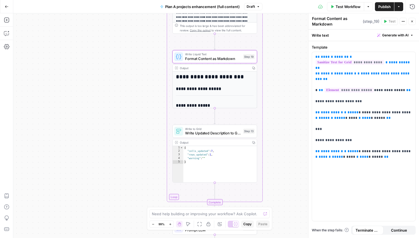
click at [218, 134] on span "Write Updated Description to Grid" at bounding box center [213, 133] width 56 height 6
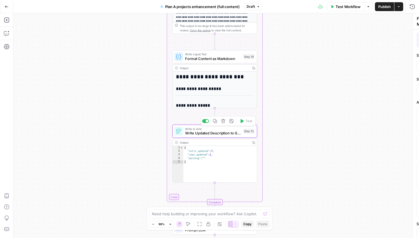
type textarea "Write Updated Description to Grid"
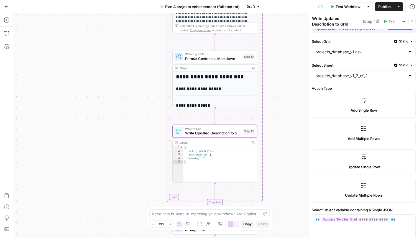
scroll to position [0, 0]
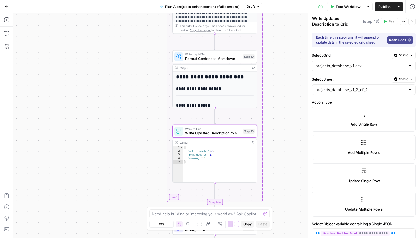
drag, startPoint x: 347, startPoint y: 24, endPoint x: 339, endPoint y: 24, distance: 8.0
click at [339, 24] on textarea "Write Updated Description to Grid" at bounding box center [336, 21] width 49 height 11
drag, startPoint x: 364, startPoint y: 66, endPoint x: 303, endPoint y: 67, distance: 61.3
click at [303, 67] on body "PRYPCO One New Home Browse Your Data Usage Settings Recent Grids projects_datab…" at bounding box center [209, 119] width 419 height 238
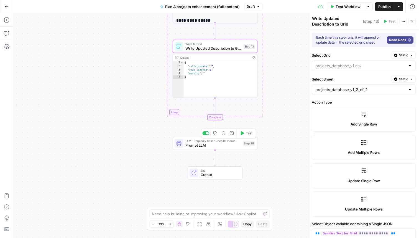
type input "projects_database_v1.csv"
click at [229, 147] on span "Prompt LLM" at bounding box center [213, 145] width 55 height 6
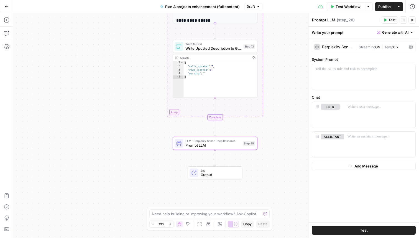
click at [218, 181] on div "false true Workflow Set Inputs Inputs Read from Grid Read Project Descriptions …" at bounding box center [216, 125] width 406 height 224
click at [216, 173] on span "Output" at bounding box center [219, 175] width 37 height 6
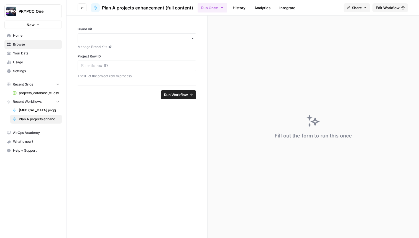
click at [379, 11] on link "Edit Workflow" at bounding box center [391, 7] width 36 height 9
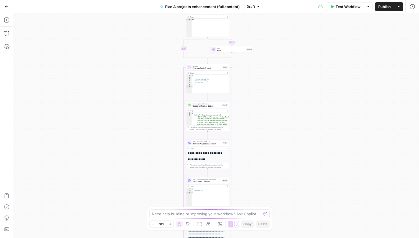
drag, startPoint x: 242, startPoint y: 33, endPoint x: 247, endPoint y: 129, distance: 95.8
click at [247, 129] on div "true false Workflow Set Inputs Inputs Read from Grid Read Project Descriptions …" at bounding box center [216, 125] width 406 height 224
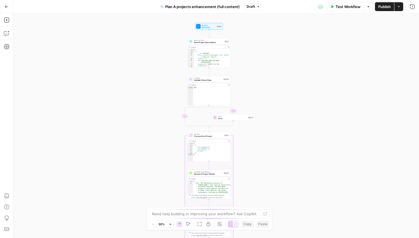
drag, startPoint x: 247, startPoint y: 129, endPoint x: 246, endPoint y: 189, distance: 60.2
click at [247, 190] on div "true false Workflow Set Inputs Inputs Read from Grid Read Project Descriptions …" at bounding box center [216, 125] width 406 height 224
type textarea "**********"
click at [209, 173] on span "Research Project Details" at bounding box center [208, 173] width 28 height 3
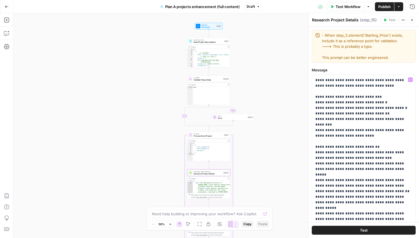
scroll to position [129, 0]
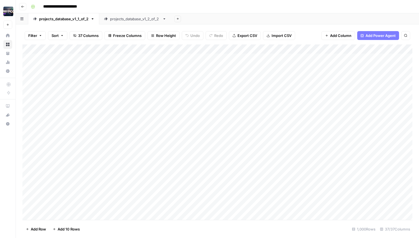
click at [135, 19] on div "projects_database_v1_2_of_2" at bounding box center [135, 19] width 50 height 6
drag, startPoint x: 92, startPoint y: 48, endPoint x: 149, endPoint y: 32, distance: 59.0
click at [149, 32] on div "Filter Sort 36 Columns Freeze Columns Row Height Undo Redo Export CSV Import CS…" at bounding box center [218, 130] width 404 height 213
click at [60, 59] on div "Add Column" at bounding box center [217, 131] width 390 height 175
click at [136, 58] on div "Add Column" at bounding box center [217, 131] width 390 height 175
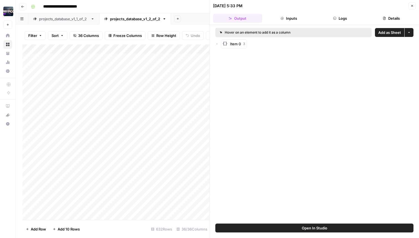
click at [216, 42] on icon "button" at bounding box center [217, 43] width 3 height 3
click at [243, 57] on div "cells_updated 7" at bounding box center [244, 55] width 28 height 6
click at [226, 56] on icon at bounding box center [225, 54] width 3 height 3
click at [243, 57] on span "cells_updated" at bounding box center [242, 55] width 24 height 4
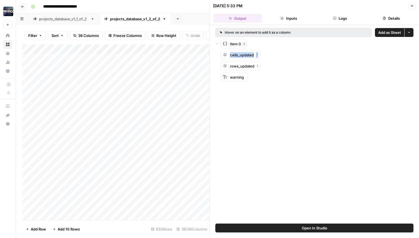
click at [291, 17] on button "Inputs" at bounding box center [289, 18] width 49 height 9
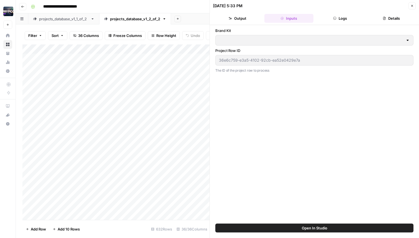
type input "PRYPCO"
click at [395, 19] on button "Details" at bounding box center [391, 18] width 49 height 9
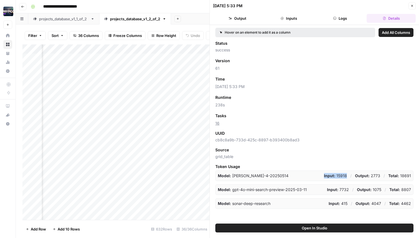
drag, startPoint x: 350, startPoint y: 175, endPoint x: 322, endPoint y: 176, distance: 27.5
click at [322, 176] on div "Model: claude-sonnet-4-20250514 Input: 15918 / Output: 2773 / Total: 18691" at bounding box center [315, 175] width 198 height 11
drag, startPoint x: 381, startPoint y: 175, endPoint x: 353, endPoint y: 174, distance: 28.6
click at [353, 174] on div "Input: 15918 / Output: 2773 / Total: 18691" at bounding box center [367, 176] width 87 height 6
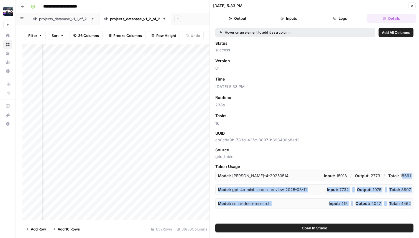
drag, startPoint x: 411, startPoint y: 203, endPoint x: 403, endPoint y: 174, distance: 29.8
click at [403, 174] on div "Model: claude-sonnet-4-20250514 Input: 15918 / Output: 2773 / Total: 18691 Mode…" at bounding box center [315, 189] width 198 height 38
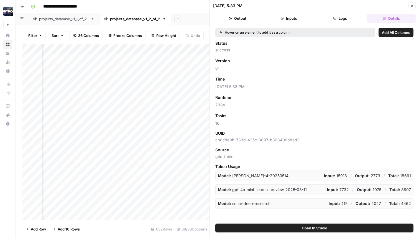
click at [372, 141] on span "cb8c8a9b-733d-425c-8897-b393400b8ad3" at bounding box center [315, 140] width 198 height 6
click at [343, 14] on button "Logs" at bounding box center [340, 18] width 49 height 9
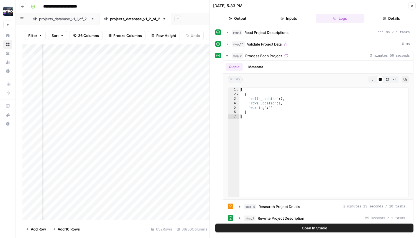
click at [233, 21] on button "Output" at bounding box center [237, 18] width 49 height 9
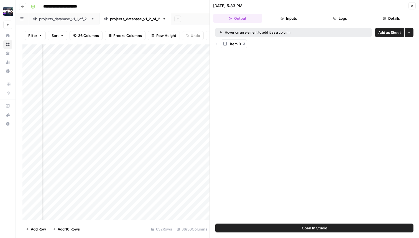
click at [410, 9] on button "Close" at bounding box center [412, 5] width 7 height 7
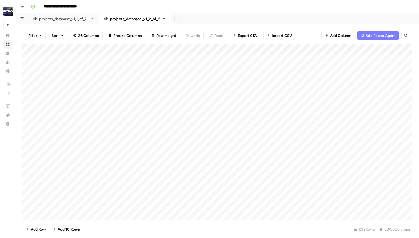
click at [188, 58] on div "Add Column" at bounding box center [217, 131] width 390 height 175
click at [221, 57] on div "Add Column" at bounding box center [217, 131] width 390 height 175
click at [254, 57] on div "Add Column" at bounding box center [217, 131] width 390 height 175
